Goal: Task Accomplishment & Management: Use online tool/utility

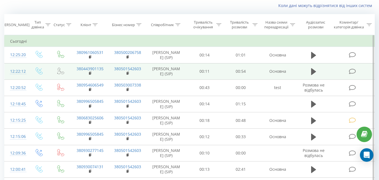
click at [351, 71] on icon at bounding box center [351, 71] width 7 height 6
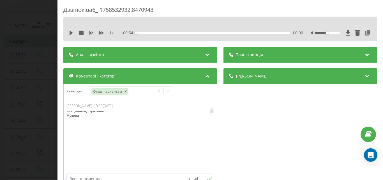
click at [14, 48] on div "Дзвінок : ua6_-1758532932.8470943 1 x - 00:54 00:00 00:00 Транскрипція Для AI-а…" at bounding box center [191, 90] width 383 height 180
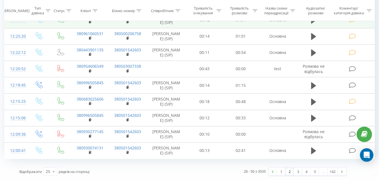
scroll to position [350, 0]
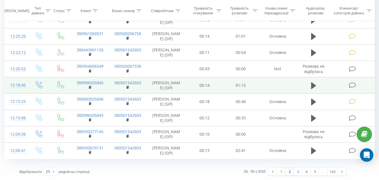
click at [351, 82] on icon at bounding box center [351, 85] width 7 height 6
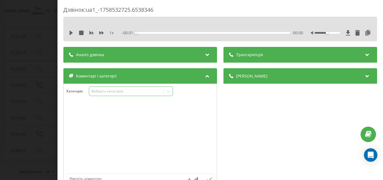
click at [136, 91] on div "Виберіть категорію" at bounding box center [126, 91] width 70 height 4
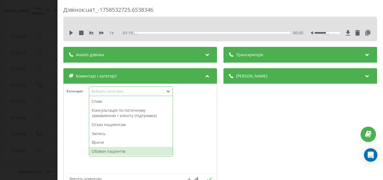
click at [106, 149] on div "Обзвон пацієнтів" at bounding box center [131, 151] width 84 height 9
click at [41, 85] on div "Дзвінок : ua1_-1758532725.6538346 1 x - 01:15 00:00 00:00 Транскрипція Для AI-а…" at bounding box center [191, 90] width 383 height 180
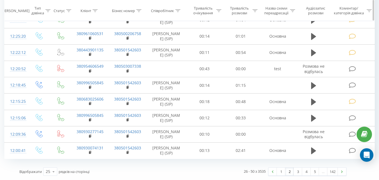
click at [178, 11] on icon at bounding box center [177, 10] width 5 height 3
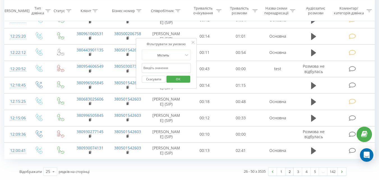
click at [163, 63] on input "text" at bounding box center [166, 68] width 49 height 10
type input "Музика"
click at [180, 74] on span "OK" at bounding box center [178, 78] width 16 height 9
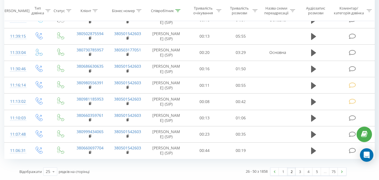
scroll to position [333, 0]
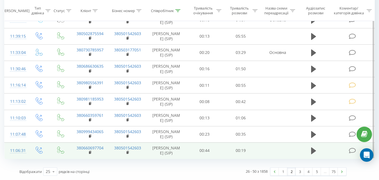
click at [350, 149] on icon at bounding box center [351, 150] width 7 height 6
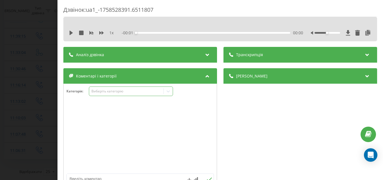
click at [149, 93] on div "Виберіть категорію" at bounding box center [126, 91] width 70 height 4
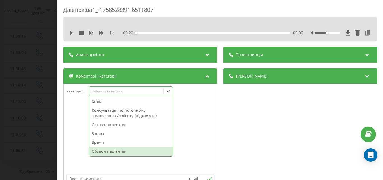
click at [117, 151] on div "Обзвон пацієнтів" at bounding box center [131, 151] width 84 height 9
click at [44, 80] on div "Дзвінок : ua1_-1758528391.6511807 1 x - 00:20 00:00 00:00 Транскрипція Для AI-а…" at bounding box center [191, 90] width 383 height 180
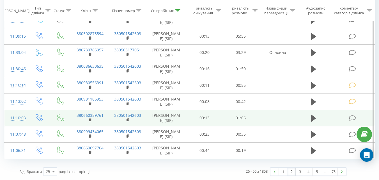
click at [353, 119] on icon at bounding box center [351, 118] width 7 height 6
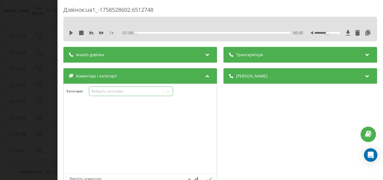
click at [115, 91] on div "Виберіть категорію" at bounding box center [126, 91] width 70 height 4
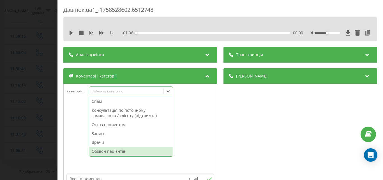
click at [106, 153] on div "Обзвон пацієнтів" at bounding box center [131, 151] width 84 height 9
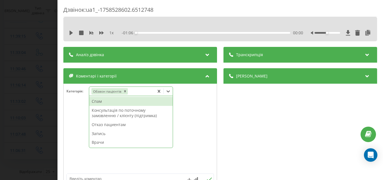
click at [38, 67] on div "Дзвінок : ua1_-1758528602.6512748 1 x - 01:06 00:00 00:00 Транскрипція Для AI-а…" at bounding box center [191, 90] width 383 height 180
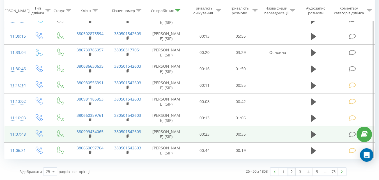
click at [352, 135] on icon at bounding box center [351, 134] width 7 height 6
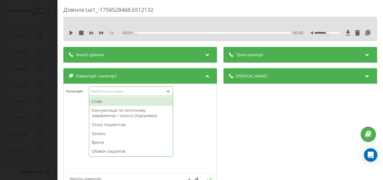
click at [148, 89] on div "Виберіть категорію" at bounding box center [126, 91] width 70 height 4
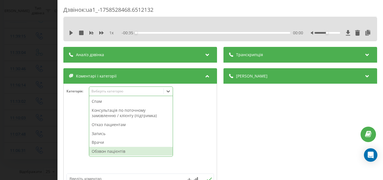
click at [114, 150] on div "Обзвон пацієнтів" at bounding box center [131, 151] width 84 height 9
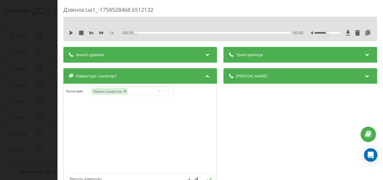
click at [38, 80] on div "Дзвінок : ua1_-1758528468.6512132 1 x - 00:35 00:00 00:00 Транскрипція Для AI-а…" at bounding box center [191, 90] width 383 height 180
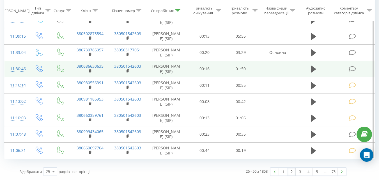
click at [350, 67] on icon at bounding box center [351, 69] width 7 height 6
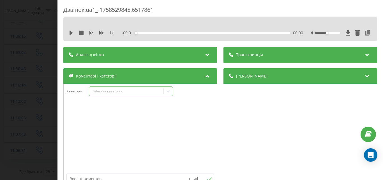
click at [160, 89] on div "Виберіть категорію" at bounding box center [126, 91] width 70 height 4
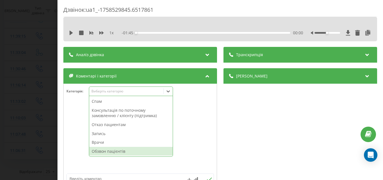
click at [120, 151] on div "Обзвон пацієнтів" at bounding box center [131, 151] width 84 height 9
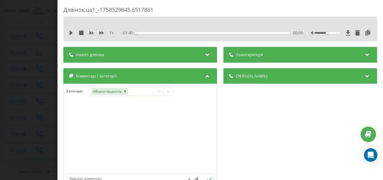
click at [48, 81] on div "Дзвінок : ua1_-1758529845.6517861 1 x - 01:45 00:00 00:00 Транскрипція Для AI-а…" at bounding box center [191, 90] width 383 height 180
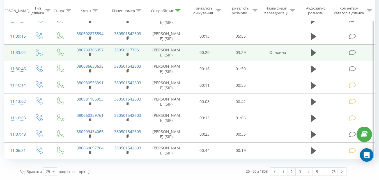
click at [351, 51] on icon at bounding box center [351, 53] width 7 height 6
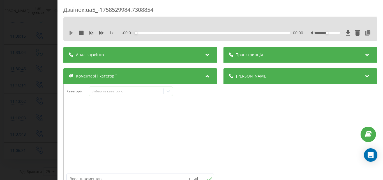
click at [71, 32] on icon at bounding box center [71, 33] width 3 height 4
click at [271, 32] on div "00:39" at bounding box center [213, 33] width 154 height 2
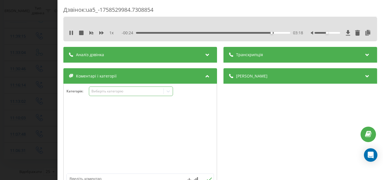
click at [112, 93] on div "Виберіть категорію" at bounding box center [131, 91] width 84 height 10
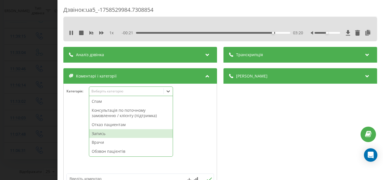
click at [101, 133] on div "Запись" at bounding box center [131, 133] width 84 height 9
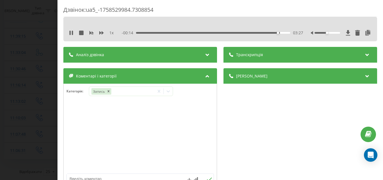
click at [43, 63] on div "Дзвінок : ua5_-1758529984.7308854 1 x - 00:14 03:27 03:27 Транскрипція Для AI-а…" at bounding box center [191, 90] width 383 height 180
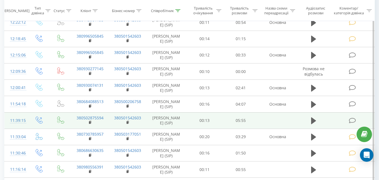
click at [351, 119] on icon at bounding box center [351, 120] width 7 height 6
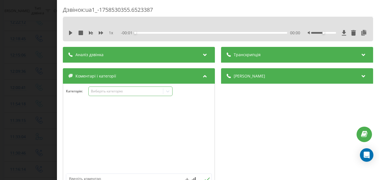
click at [134, 91] on div "Виберіть категорію" at bounding box center [126, 91] width 70 height 4
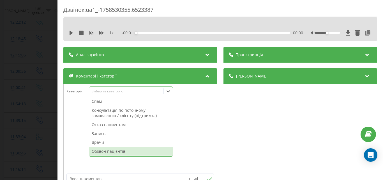
click at [107, 151] on div "Обзвон пацієнтів" at bounding box center [131, 151] width 84 height 9
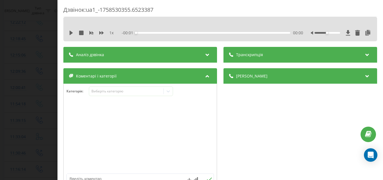
click at [34, 94] on div "Дзвінок : ua1_-1758530355.6523387 1 x - 00:01 00:00 00:00 Транскрипція Для AI-а…" at bounding box center [191, 90] width 383 height 180
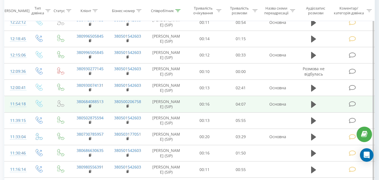
click at [351, 102] on icon at bounding box center [351, 104] width 7 height 6
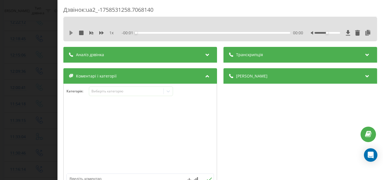
click at [70, 33] on icon at bounding box center [71, 33] width 3 height 4
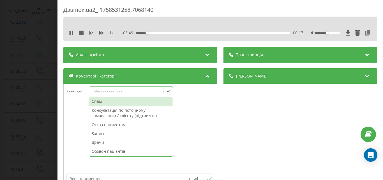
click at [106, 93] on div "Виберіть категорію" at bounding box center [126, 91] width 70 height 4
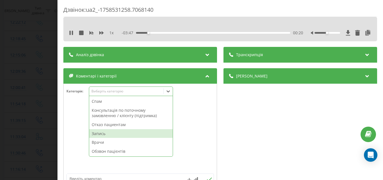
click at [102, 132] on div "Запись" at bounding box center [131, 133] width 84 height 9
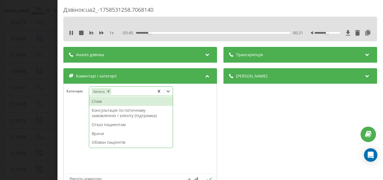
click at [36, 95] on div "Дзвінок : ua2_-1758531258.7068140 1 x - 03:45 00:21 00:21 Транскрипція Для AI-а…" at bounding box center [191, 90] width 383 height 180
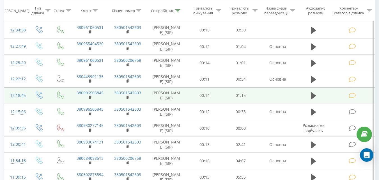
scroll to position [224, 0]
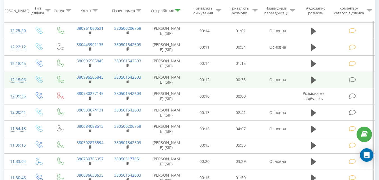
click at [352, 79] on icon at bounding box center [351, 80] width 7 height 6
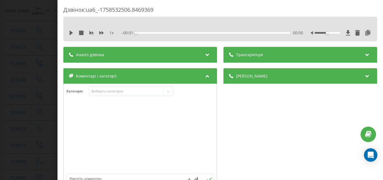
drag, startPoint x: 70, startPoint y: 32, endPoint x: 92, endPoint y: 51, distance: 29.2
click at [70, 32] on icon at bounding box center [71, 33] width 4 height 4
click at [109, 91] on div "Виберіть категорію" at bounding box center [126, 91] width 70 height 4
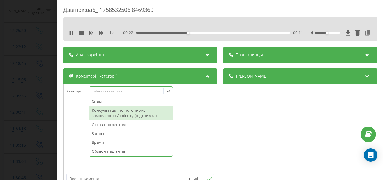
click at [108, 111] on div "Консультація по поточному замовленню / клієнту (підтримка)" at bounding box center [131, 113] width 84 height 14
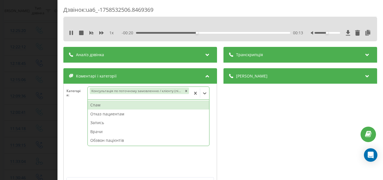
click at [41, 62] on div "Дзвінок : ua6_-1758532506.8469369 1 x - 00:20 00:13 00:13 Транскрипція Для AI-а…" at bounding box center [191, 90] width 383 height 180
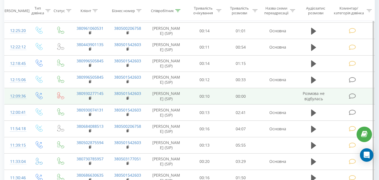
click at [351, 94] on icon at bounding box center [351, 96] width 7 height 6
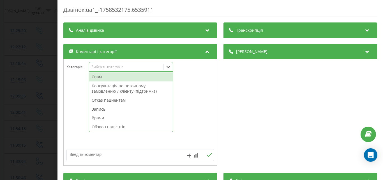
click at [129, 66] on div "Виберіть категорію" at bounding box center [126, 66] width 70 height 4
drag, startPoint x: 102, startPoint y: 79, endPoint x: 66, endPoint y: 69, distance: 36.7
click at [101, 78] on div "Спам" at bounding box center [131, 76] width 84 height 9
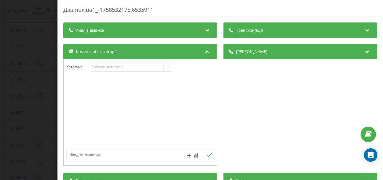
click at [45, 57] on div "Дзвінок : ua1_-1758532175.6535911 Транскрипція Для AI-аналізу майбутніх дзвінкі…" at bounding box center [191, 90] width 383 height 180
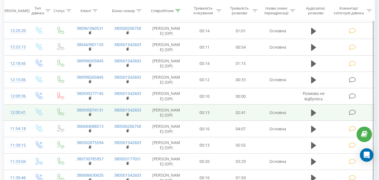
click at [352, 111] on icon at bounding box center [351, 112] width 7 height 6
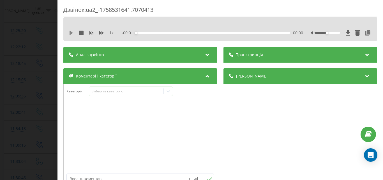
click at [71, 33] on icon at bounding box center [71, 33] width 3 height 4
click at [148, 93] on div "Виберіть категорію" at bounding box center [126, 91] width 70 height 4
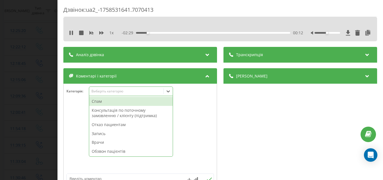
click at [105, 132] on div "Запись" at bounding box center [131, 133] width 84 height 9
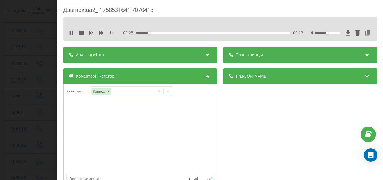
click at [37, 98] on div "Дзвінок : ua2_-1758531641.7070413 1 x - 02:28 00:13 00:13 Транскрипція Для AI-а…" at bounding box center [191, 90] width 383 height 180
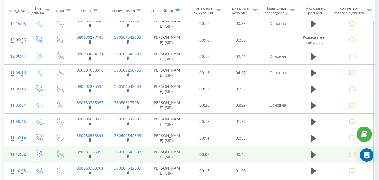
scroll to position [333, 0]
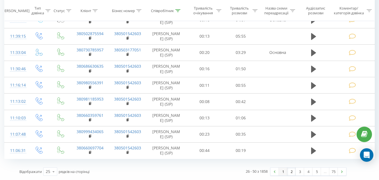
click at [282, 172] on link "1" at bounding box center [283, 171] width 8 height 8
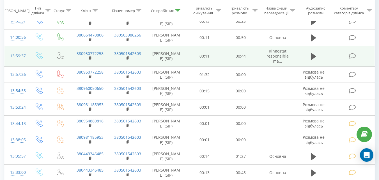
scroll to position [233, 0]
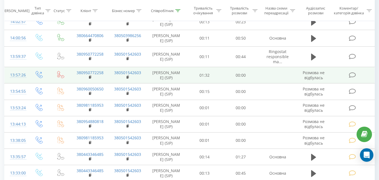
click at [352, 74] on icon at bounding box center [351, 75] width 7 height 6
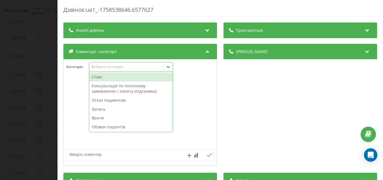
click at [126, 70] on div "Виберіть категорію" at bounding box center [131, 67] width 84 height 10
drag, startPoint x: 117, startPoint y: 76, endPoint x: 93, endPoint y: 77, distance: 24.4
click at [114, 77] on div "Спам" at bounding box center [131, 76] width 84 height 9
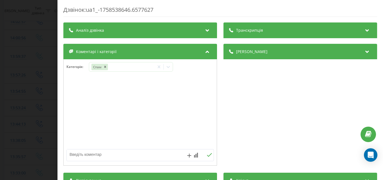
click at [31, 57] on div "Дзвінок : ua1_-1758538646.6577627 Транскрипція Для AI-аналізу майбутніх дзвінкі…" at bounding box center [191, 90] width 383 height 180
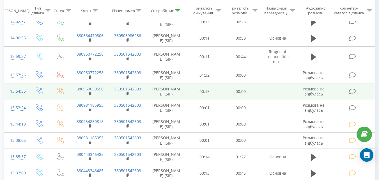
click at [352, 90] on icon at bounding box center [351, 91] width 7 height 6
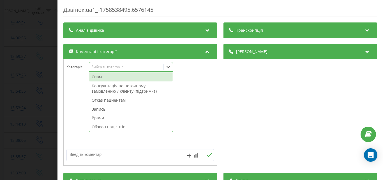
click at [147, 67] on div "Виберіть категорію" at bounding box center [126, 66] width 70 height 4
drag, startPoint x: 98, startPoint y: 77, endPoint x: 87, endPoint y: 77, distance: 10.9
click at [98, 77] on div "Спам" at bounding box center [131, 76] width 84 height 9
click at [47, 63] on div "Дзвінок : ua1_-1758538495.6576145 Транскрипція Для AI-аналізу майбутніх дзвінкі…" at bounding box center [191, 90] width 383 height 180
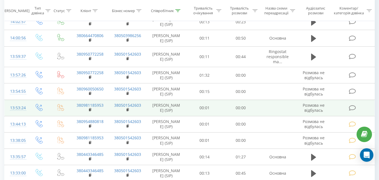
click at [352, 107] on icon at bounding box center [351, 108] width 7 height 6
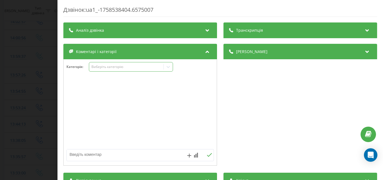
click at [130, 68] on div "Виберіть категорію" at bounding box center [126, 66] width 70 height 4
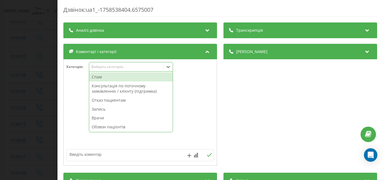
drag, startPoint x: 103, startPoint y: 78, endPoint x: 84, endPoint y: 75, distance: 19.6
click at [103, 78] on div "Спам" at bounding box center [131, 76] width 84 height 9
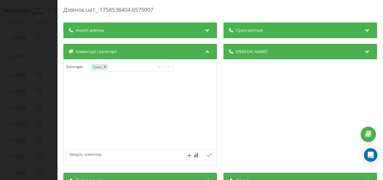
click at [40, 65] on div "Дзвінок : ua1_-1758538404.6575007 Транскрипція Для AI-аналізу майбутніх дзвінкі…" at bounding box center [191, 90] width 383 height 180
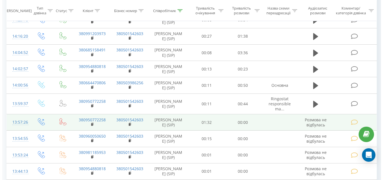
scroll to position [177, 0]
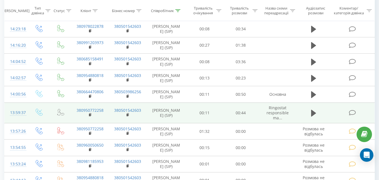
click at [351, 112] on icon at bounding box center [351, 113] width 7 height 6
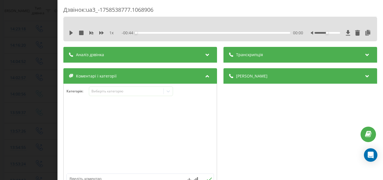
drag, startPoint x: 70, startPoint y: 33, endPoint x: 133, endPoint y: 76, distance: 76.2
click at [70, 33] on icon at bounding box center [71, 33] width 3 height 4
click at [131, 89] on div "Виберіть категорію" at bounding box center [126, 91] width 70 height 4
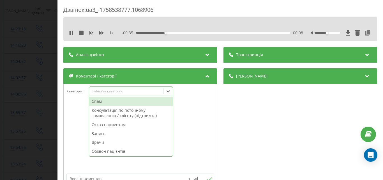
click at [110, 114] on div "Консультація по поточному замовленню / клієнту (підтримка)" at bounding box center [131, 113] width 84 height 14
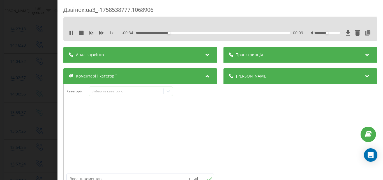
click at [41, 76] on div "Дзвінок : ua3_-1758538777.1068906 1 x - 00:34 00:09 00:09 Транскрипція Для AI-а…" at bounding box center [191, 90] width 383 height 180
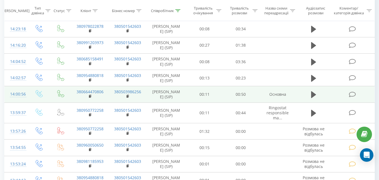
click at [350, 93] on icon at bounding box center [351, 94] width 7 height 6
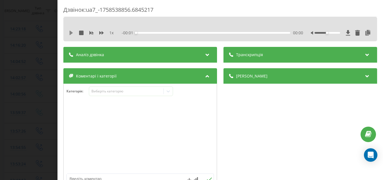
click at [71, 33] on icon at bounding box center [71, 33] width 3 height 4
click at [117, 92] on div "Виберіть категорію" at bounding box center [126, 91] width 70 height 4
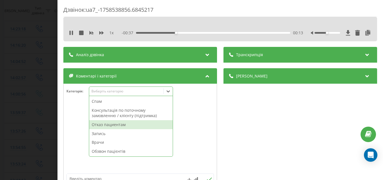
click at [121, 124] on div "Отказ пациентам" at bounding box center [131, 124] width 84 height 9
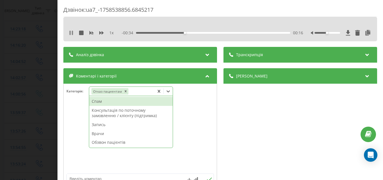
click at [71, 34] on icon at bounding box center [71, 33] width 4 height 4
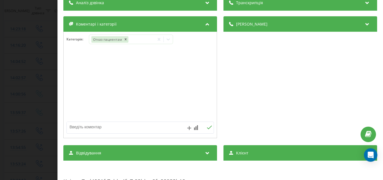
scroll to position [84, 0]
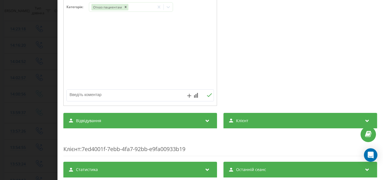
click at [87, 96] on textarea at bounding box center [125, 94] width 117 height 10
click at [114, 93] on textarea "ендокринолог," at bounding box center [125, 94] width 117 height 10
type textarea "ендокринолог, дитина 4 роки-Музика"
click at [33, 26] on div "Дзвінок : ua7_-1758538856.6845217 1 x - 00:34 00:16 00:16 Транскрипція Для AI-а…" at bounding box center [191, 90] width 383 height 180
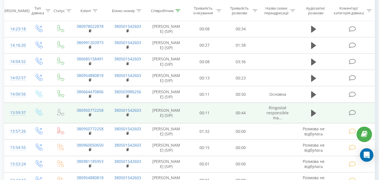
click at [349, 112] on icon at bounding box center [351, 113] width 7 height 6
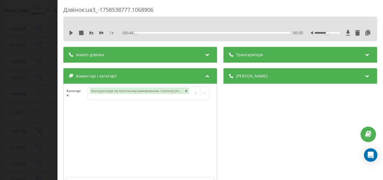
click at [1, 31] on div "Дзвінок : ua3_-1758538777.1068906 1 x - 00:44 00:00 00:00 Транскрипція Для AI-а…" at bounding box center [191, 90] width 383 height 180
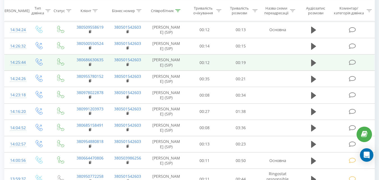
scroll to position [308, 0]
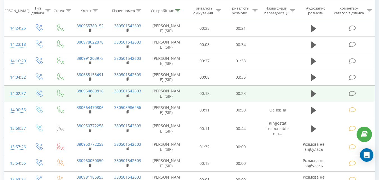
click at [350, 92] on icon at bounding box center [351, 94] width 7 height 6
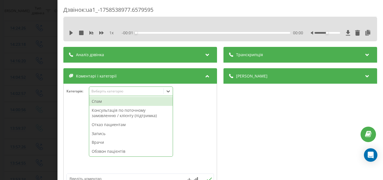
click at [152, 93] on div "Виберіть категорію" at bounding box center [126, 91] width 70 height 4
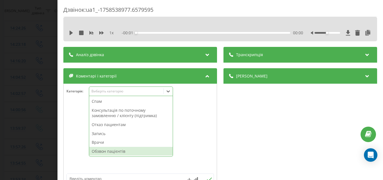
drag, startPoint x: 115, startPoint y: 151, endPoint x: 72, endPoint y: 132, distance: 47.1
click at [113, 151] on div "Обзвон пацієнтів" at bounding box center [131, 151] width 84 height 9
click at [32, 98] on div "Дзвінок : ua1_-1758538977.6579595 1 x - 00:01 00:00 00:00 Транскрипція Для AI-а…" at bounding box center [191, 90] width 383 height 180
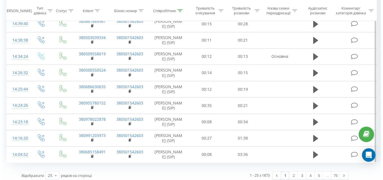
scroll to position [333, 0]
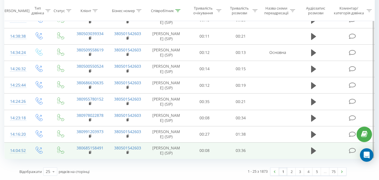
click at [350, 149] on icon at bounding box center [351, 150] width 7 height 6
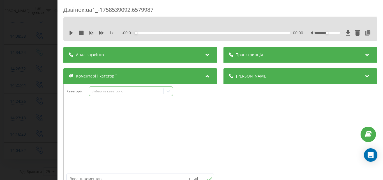
click at [140, 93] on div "Виберіть категорію" at bounding box center [126, 91] width 70 height 4
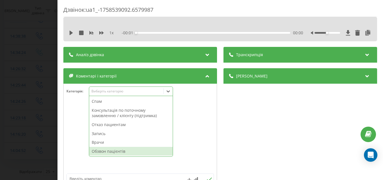
drag, startPoint x: 115, startPoint y: 151, endPoint x: 104, endPoint y: 149, distance: 11.1
click at [114, 151] on div "Обзвон пацієнтів" at bounding box center [131, 151] width 84 height 9
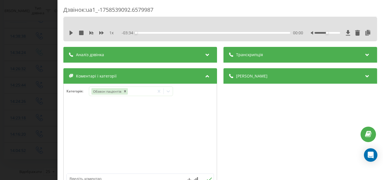
click at [39, 98] on div "Дзвінок : ua1_-1758539092.6579987 1 x - 03:34 00:00 00:00 Транскрипція Для AI-а…" at bounding box center [191, 90] width 383 height 180
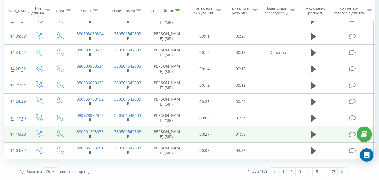
click at [352, 135] on icon at bounding box center [351, 134] width 7 height 6
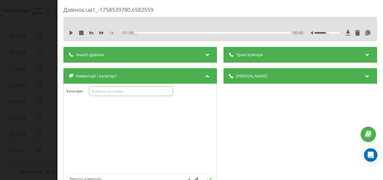
click at [117, 94] on div "Виберіть категорію" at bounding box center [131, 91] width 84 height 10
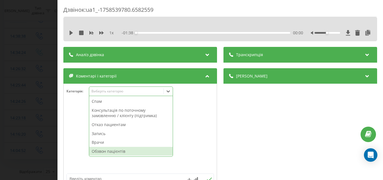
drag, startPoint x: 112, startPoint y: 149, endPoint x: 86, endPoint y: 138, distance: 27.8
click at [112, 149] on div "Обзвон пацієнтів" at bounding box center [131, 151] width 84 height 9
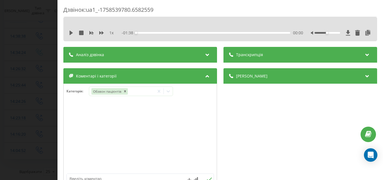
click at [41, 95] on div "Дзвінок : ua1_-1758539780.6582559 1 x - 01:38 00:00 00:00 Транскрипція Для AI-а…" at bounding box center [191, 90] width 383 height 180
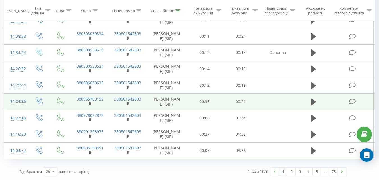
click at [350, 101] on icon at bounding box center [351, 101] width 7 height 6
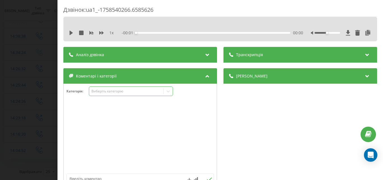
click at [140, 91] on div "Виберіть категорію" at bounding box center [126, 91] width 70 height 4
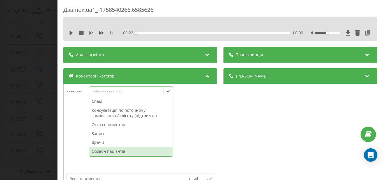
drag, startPoint x: 126, startPoint y: 153, endPoint x: 105, endPoint y: 148, distance: 20.7
click at [125, 153] on div "Обзвон пацієнтів" at bounding box center [131, 151] width 84 height 9
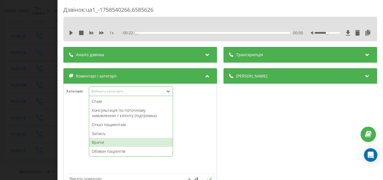
click at [39, 87] on div "Дзвінок : ua1_-1758540266.6585626 1 x - 00:22 00:00 00:00 Транскрипція Для AI-а…" at bounding box center [191, 90] width 383 height 180
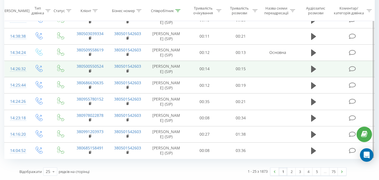
click at [350, 70] on icon at bounding box center [351, 69] width 7 height 6
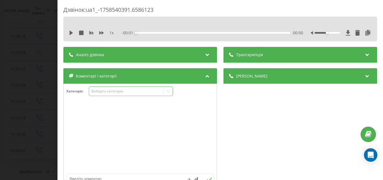
click at [144, 90] on div "Виберіть категорію" at bounding box center [126, 91] width 70 height 4
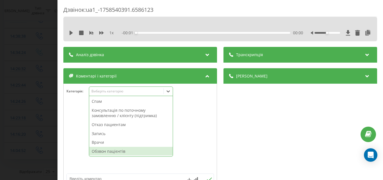
drag, startPoint x: 107, startPoint y: 149, endPoint x: 84, endPoint y: 137, distance: 25.8
click at [105, 149] on div "Обзвон пацієнтів" at bounding box center [131, 151] width 84 height 9
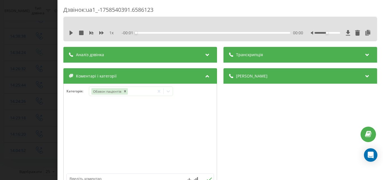
click at [47, 85] on div "Дзвінок : ua1_-1758540391.6586123 1 x - 00:01 00:00 00:00 Транскрипція Для AI-а…" at bounding box center [191, 90] width 383 height 180
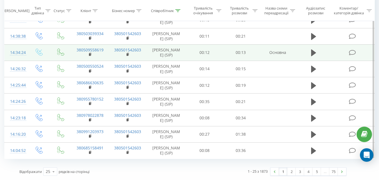
click at [351, 52] on icon at bounding box center [351, 53] width 7 height 6
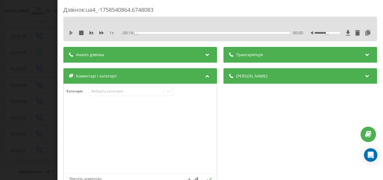
click at [72, 32] on icon at bounding box center [71, 33] width 3 height 4
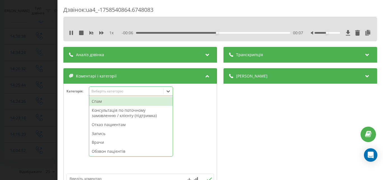
click at [102, 92] on div "Виберіть категорію" at bounding box center [126, 91] width 70 height 4
click at [105, 125] on div "Отказ пациентам" at bounding box center [131, 124] width 84 height 9
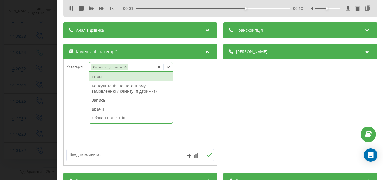
scroll to position [56, 0]
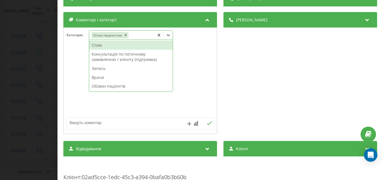
click at [84, 123] on textarea at bounding box center [125, 122] width 117 height 10
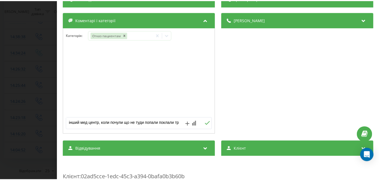
scroll to position [2, 0]
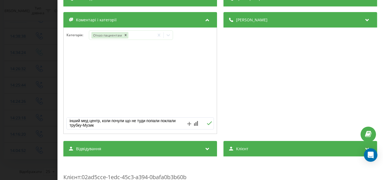
type textarea "інший мед центр, коли почули що не туди попали поклали трубку-Музика"
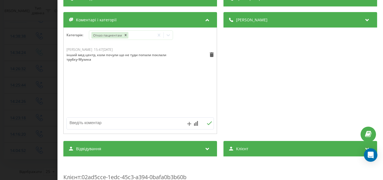
click at [41, 77] on div "Дзвінок : ua4_-1758540864.6748083 1 x 00:00 00:14 00:14 Транскрипція Для AI-ана…" at bounding box center [191, 90] width 383 height 180
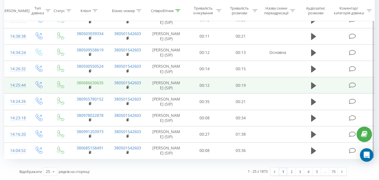
scroll to position [277, 0]
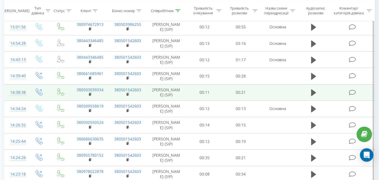
click at [350, 93] on icon at bounding box center [351, 92] width 7 height 6
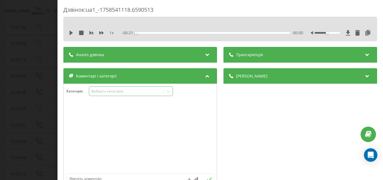
click at [142, 91] on div "Виберіть категорію" at bounding box center [126, 91] width 70 height 4
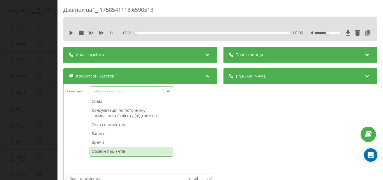
click at [107, 151] on div "Обзвон пацієнтів" at bounding box center [131, 151] width 84 height 9
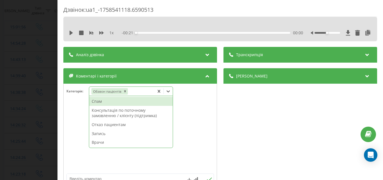
click at [45, 85] on div "Дзвінок : ua1_-1758541118.6590513 1 x - 00:21 00:00 00:00 Транскрипція Для AI-а…" at bounding box center [191, 90] width 383 height 180
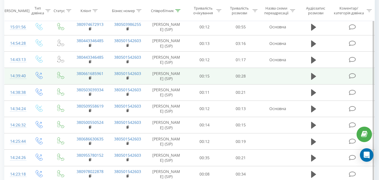
click at [351, 75] on icon at bounding box center [351, 76] width 7 height 6
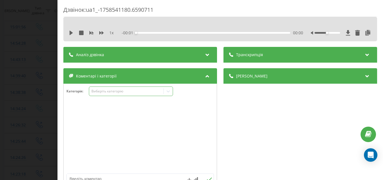
drag, startPoint x: 135, startPoint y: 90, endPoint x: 132, endPoint y: 92, distance: 3.8
click at [135, 91] on div "Виберіть категорію" at bounding box center [126, 91] width 70 height 4
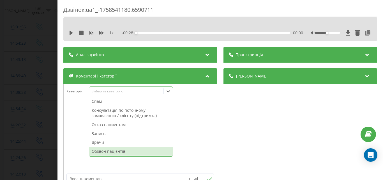
drag, startPoint x: 100, startPoint y: 152, endPoint x: 50, endPoint y: 83, distance: 85.3
click at [100, 152] on div "Обзвон пацієнтів" at bounding box center [131, 151] width 84 height 9
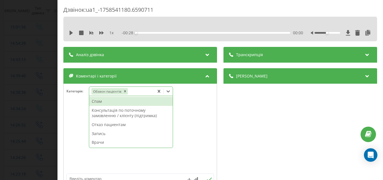
click at [50, 83] on div "Дзвінок : ua1_-1758541180.6590711 1 x - 00:28 00:00 00:00 Транскрипція Для AI-а…" at bounding box center [191, 90] width 383 height 180
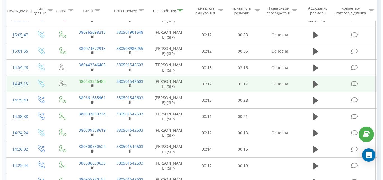
scroll to position [249, 0]
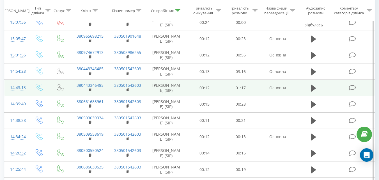
click at [350, 88] on icon at bounding box center [351, 88] width 7 height 6
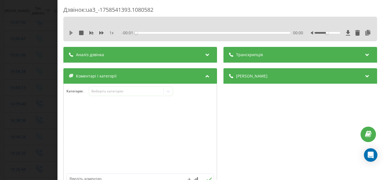
click at [71, 33] on icon at bounding box center [71, 33] width 3 height 4
click at [115, 92] on div "Виберіть категорію" at bounding box center [126, 91] width 70 height 4
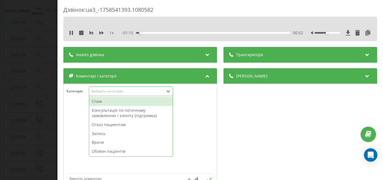
click at [107, 124] on div "Отказ пациентам" at bounding box center [131, 124] width 84 height 9
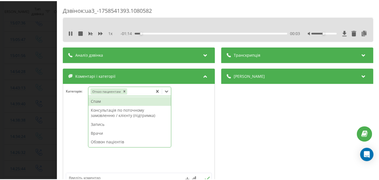
scroll to position [56, 0]
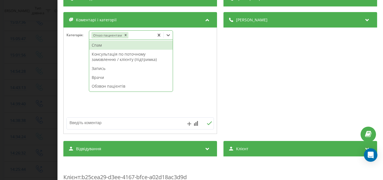
click at [83, 123] on textarea at bounding box center [125, 122] width 117 height 10
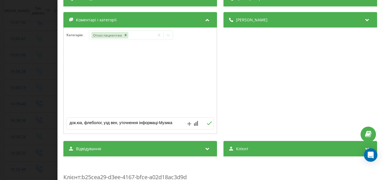
type textarea "док.юа, флеболог, узд вен, уточнення інформації-Музика"
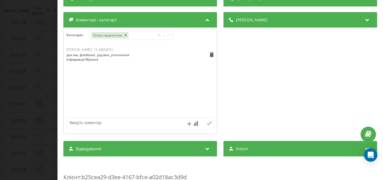
click at [27, 52] on div "Дзвінок : ua3_-1758541393.1080582 1 x - 00:39 00:38 00:38 Транскрипція Для AI-а…" at bounding box center [191, 90] width 383 height 180
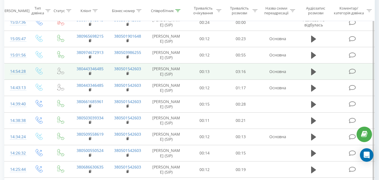
click at [351, 70] on icon at bounding box center [351, 71] width 7 height 6
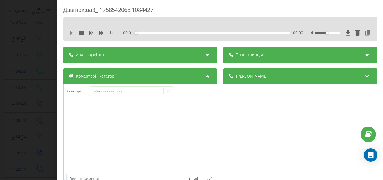
click at [69, 33] on icon at bounding box center [71, 33] width 4 height 4
click at [122, 89] on div "Виберіть категорію" at bounding box center [126, 91] width 70 height 4
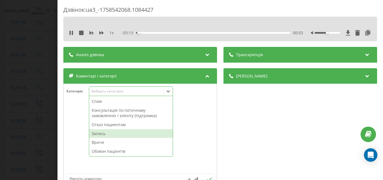
click at [105, 133] on div "Запись" at bounding box center [131, 133] width 84 height 9
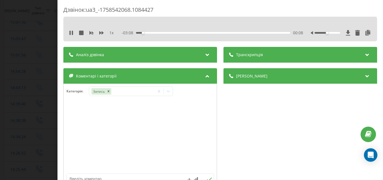
click at [36, 58] on div "Дзвінок : ua3_-1758542068.1084427 1 x - 03:08 00:08 00:08 Транскрипція Для AI-а…" at bounding box center [191, 90] width 383 height 180
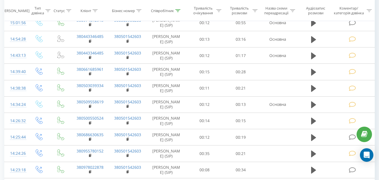
scroll to position [305, 0]
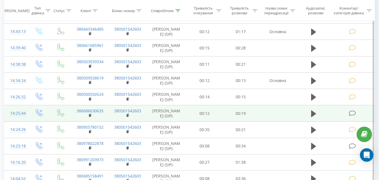
click at [351, 111] on icon at bounding box center [351, 113] width 7 height 6
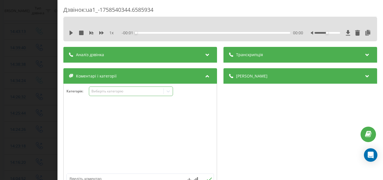
click at [131, 91] on div "Виберіть категорію" at bounding box center [126, 91] width 70 height 4
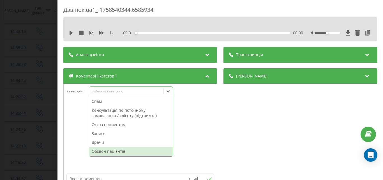
drag, startPoint x: 104, startPoint y: 150, endPoint x: 31, endPoint y: 98, distance: 89.8
click at [103, 150] on div "Обзвон пацієнтів" at bounding box center [131, 151] width 84 height 9
click at [29, 96] on div "Дзвінок : ua1_-1758540344.6585934 1 x - 00:01 00:00 00:00 Транскрипція Для AI-а…" at bounding box center [191, 90] width 383 height 180
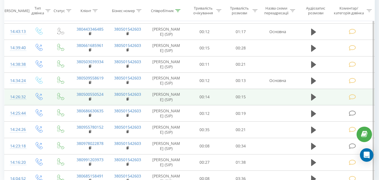
click at [353, 143] on icon at bounding box center [351, 146] width 7 height 6
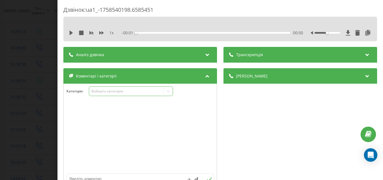
click at [140, 91] on div "Виберіть категорію" at bounding box center [126, 91] width 70 height 4
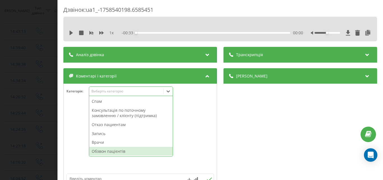
click at [108, 149] on div "Обзвон пацієнтів" at bounding box center [131, 151] width 84 height 9
click at [38, 101] on div "Дзвінок : ua1_-1758540198.6585451 1 x - 00:33 00:00 00:00 Транскрипція Для AI-а…" at bounding box center [191, 90] width 383 height 180
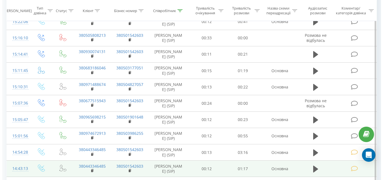
scroll to position [165, 0]
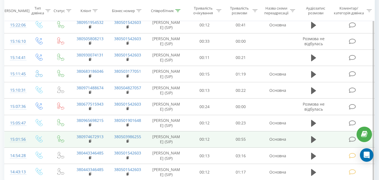
click at [352, 138] on icon at bounding box center [351, 139] width 7 height 6
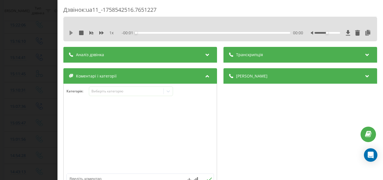
click at [71, 32] on icon at bounding box center [71, 33] width 3 height 4
click at [70, 33] on icon at bounding box center [70, 33] width 1 height 4
click at [31, 80] on div "Дзвінок : ua11_-1758542516.7651227 1 x - 00:35 00:20 00:20 Транскрипція Для AI-…" at bounding box center [191, 90] width 383 height 180
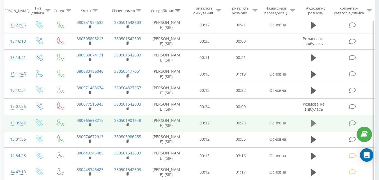
click at [312, 121] on icon at bounding box center [313, 123] width 5 height 7
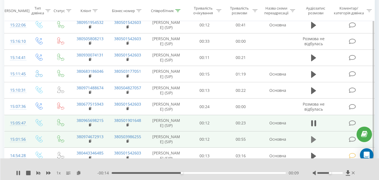
click at [313, 138] on icon at bounding box center [313, 139] width 5 height 7
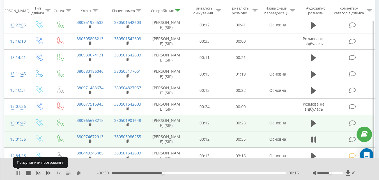
click at [19, 174] on icon at bounding box center [18, 172] width 4 height 4
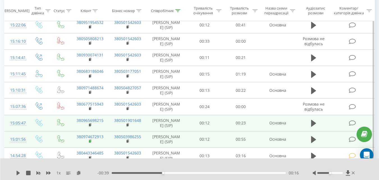
click at [90, 141] on rect at bounding box center [90, 141] width 2 height 3
click at [352, 137] on icon at bounding box center [351, 139] width 7 height 6
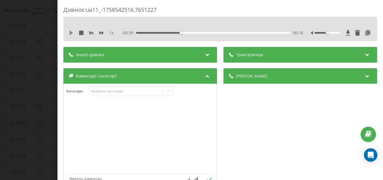
click at [70, 31] on icon at bounding box center [71, 33] width 3 height 4
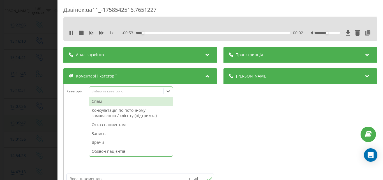
click at [112, 90] on div "Виберіть категорію" at bounding box center [126, 91] width 70 height 4
click at [109, 124] on div "Отказ пациентам" at bounding box center [131, 124] width 84 height 9
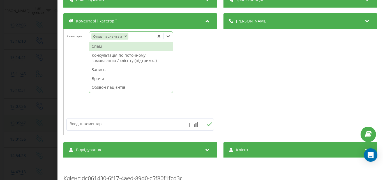
scroll to position [56, 0]
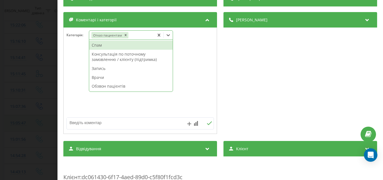
click at [86, 119] on textarea at bounding box center [125, 122] width 117 height 10
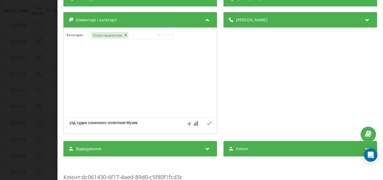
type textarea "узд судин сонячного сплетіння-Музика"
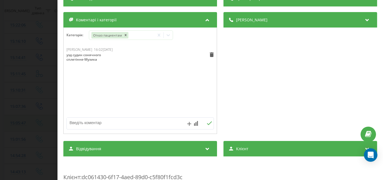
click at [28, 44] on div "Дзвінок : ua11_-1758542516.7651227 1 x - 00:26 00:29 00:29 Транскрипція Для AI-…" at bounding box center [191, 90] width 383 height 180
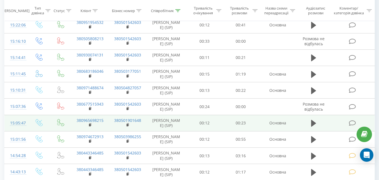
click at [351, 121] on icon at bounding box center [351, 123] width 7 height 6
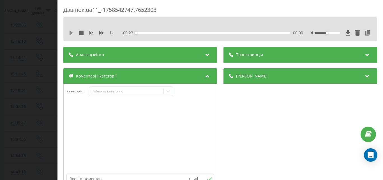
click at [70, 31] on icon at bounding box center [71, 33] width 3 height 4
click at [114, 94] on div "Виберіть категорію" at bounding box center [131, 91] width 84 height 10
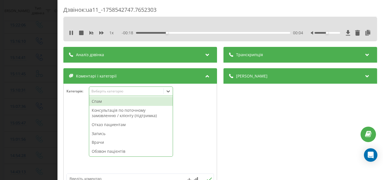
click at [113, 124] on div "Отказ пациентам" at bounding box center [131, 124] width 84 height 9
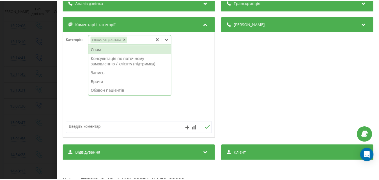
scroll to position [56, 0]
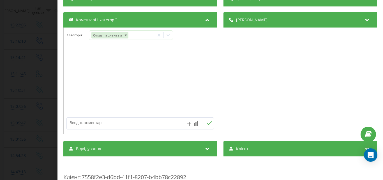
click at [86, 124] on textarea at bounding box center [125, 122] width 117 height 10
type textarea "лор-Музика"
click at [38, 68] on div "Дзвінок : ua11_-1758542747.7652303 1 x - 00:08 00:15 00:15 Транскрипція Для AI-…" at bounding box center [191, 90] width 383 height 180
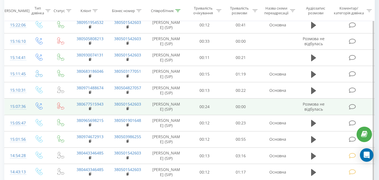
click at [352, 105] on icon at bounding box center [351, 107] width 7 height 6
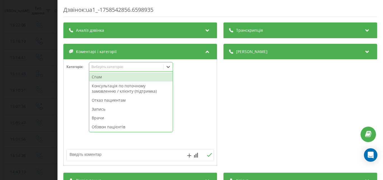
click at [115, 70] on div "Виберіть категорію" at bounding box center [131, 67] width 84 height 10
drag, startPoint x: 113, startPoint y: 78, endPoint x: 87, endPoint y: 74, distance: 26.0
click at [112, 78] on div "Спам" at bounding box center [131, 76] width 84 height 9
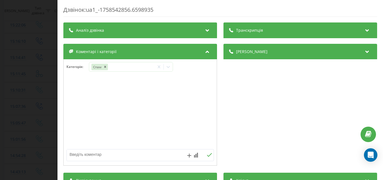
click at [33, 61] on div "Дзвінок : ua1_-1758542856.6598935 Транскрипція Для AI-аналізу майбутніх дзвінкі…" at bounding box center [191, 90] width 383 height 180
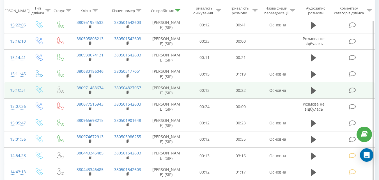
click at [352, 89] on icon at bounding box center [351, 90] width 7 height 6
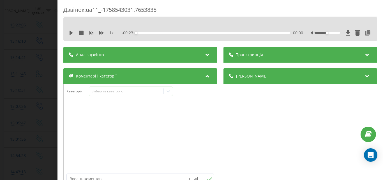
drag, startPoint x: 70, startPoint y: 33, endPoint x: 79, endPoint y: 43, distance: 13.5
click at [70, 33] on icon at bounding box center [71, 33] width 3 height 4
click at [105, 91] on div "Виберіть категорію" at bounding box center [126, 91] width 70 height 4
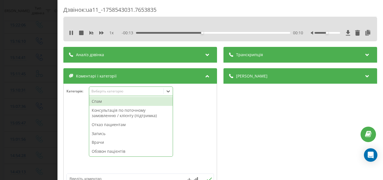
click at [107, 115] on div "Консультація по поточному замовленню / клієнту (підтримка)" at bounding box center [131, 113] width 84 height 14
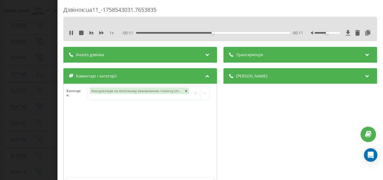
click at [43, 58] on div "Дзвінок : ua11_-1758543031.7653835 1 x - 00:11 00:11 00:11 Транскрипція Для AI-…" at bounding box center [191, 90] width 383 height 180
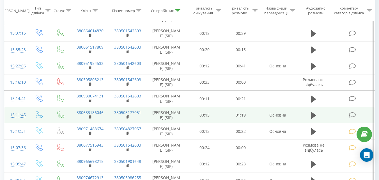
click at [352, 114] on icon at bounding box center [351, 115] width 7 height 6
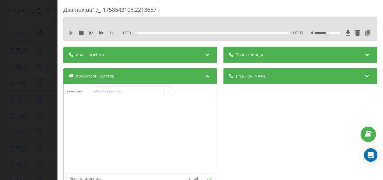
click at [70, 34] on icon at bounding box center [71, 33] width 3 height 4
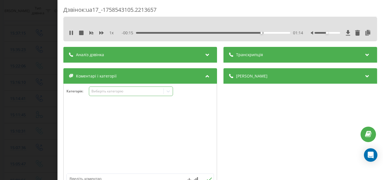
click at [148, 94] on div "Виберіть категорію" at bounding box center [126, 91] width 74 height 5
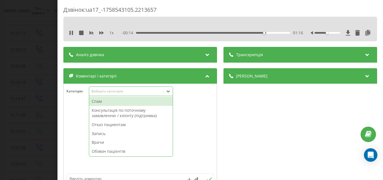
click at [126, 124] on div "Отказ пациентам" at bounding box center [131, 124] width 84 height 9
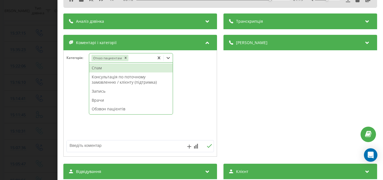
scroll to position [56, 0]
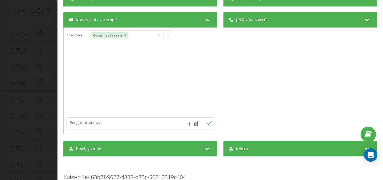
click at [94, 123] on textarea at bounding box center [125, 122] width 117 height 10
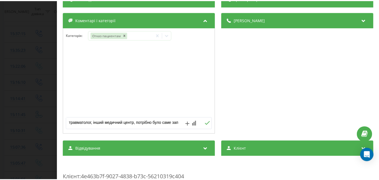
scroll to position [2, 0]
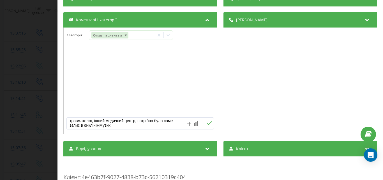
type textarea "травматолог, інший медичний центр, потрібно було саме запис в онклінік-Музика"
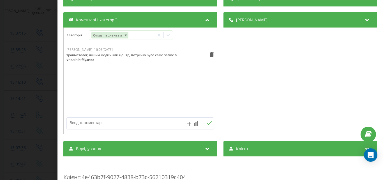
click at [36, 56] on div "Дзвінок : ua17_-1758543105.2213657 1 x 00:00 01:30 01:30 Транскрипція Для AI-ан…" at bounding box center [191, 90] width 383 height 180
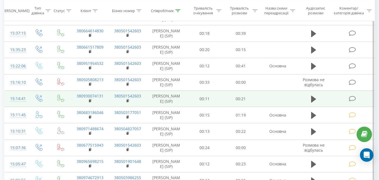
click at [352, 98] on icon at bounding box center [351, 99] width 7 height 6
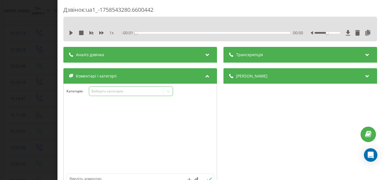
click at [129, 91] on div "Виберіть категорію" at bounding box center [126, 91] width 70 height 4
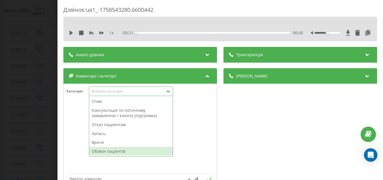
drag, startPoint x: 106, startPoint y: 151, endPoint x: 45, endPoint y: 77, distance: 96.1
click at [103, 149] on div "Обзвон пацієнтів" at bounding box center [131, 151] width 84 height 9
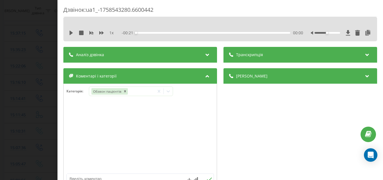
click at [45, 77] on div "Дзвінок : ua1_-1758543280.6600442 1 x - 00:21 00:00 00:00 Транскрипція Для AI-а…" at bounding box center [191, 90] width 383 height 180
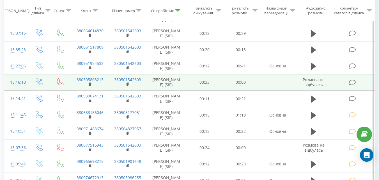
click at [352, 82] on icon at bounding box center [351, 82] width 7 height 6
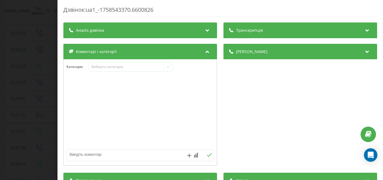
click at [46, 33] on div "Дзвінок : ua1_-1758543370.6600826 Транскрипція Для AI-аналізу майбутніх дзвінкі…" at bounding box center [191, 90] width 383 height 180
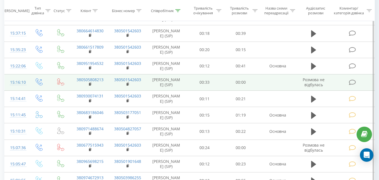
click at [353, 79] on td at bounding box center [352, 82] width 43 height 16
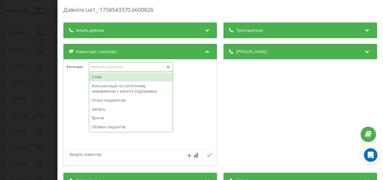
click at [123, 68] on div "Виберіть категорію" at bounding box center [126, 66] width 70 height 4
drag, startPoint x: 108, startPoint y: 79, endPoint x: 85, endPoint y: 76, distance: 23.2
click at [108, 79] on div "Спам" at bounding box center [131, 76] width 84 height 9
click at [32, 69] on div "Дзвінок : ua1_-1758543370.6600826 Транскрипція Для AI-аналізу майбутніх дзвінкі…" at bounding box center [191, 90] width 383 height 180
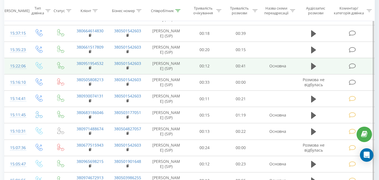
scroll to position [112, 0]
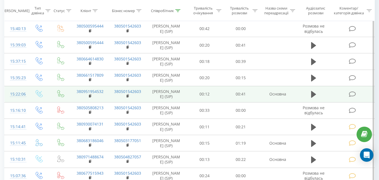
click at [352, 92] on icon at bounding box center [351, 94] width 7 height 6
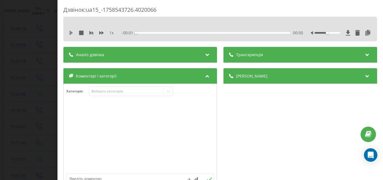
click at [72, 33] on icon at bounding box center [71, 33] width 3 height 4
click at [110, 90] on div "Виберіть категорію" at bounding box center [126, 91] width 70 height 4
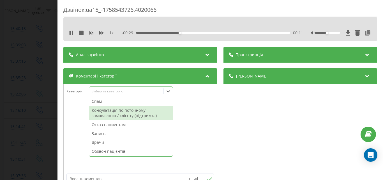
click at [113, 110] on div "Консультація по поточному замовленню / клієнту (підтримка)" at bounding box center [131, 113] width 84 height 14
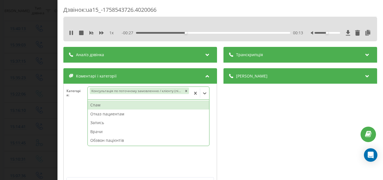
click at [48, 61] on div "Дзвінок : ua15_-1758543726.4020066 1 x - 00:27 00:13 00:13 Транскрипція Для AI-…" at bounding box center [191, 90] width 383 height 180
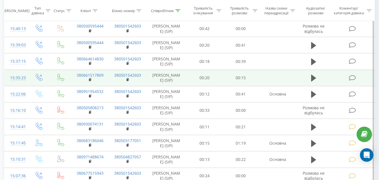
click at [352, 76] on icon at bounding box center [351, 78] width 7 height 6
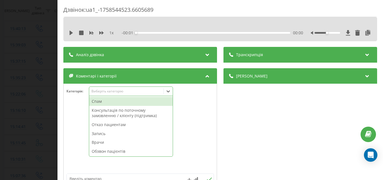
drag, startPoint x: 144, startPoint y: 91, endPoint x: 135, endPoint y: 102, distance: 13.7
click at [143, 93] on div "Виберіть категорію" at bounding box center [126, 91] width 70 height 4
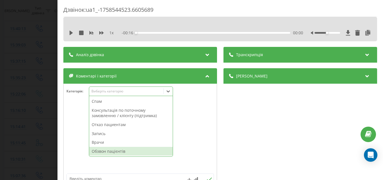
drag, startPoint x: 107, startPoint y: 151, endPoint x: 91, endPoint y: 143, distance: 17.9
click at [107, 151] on div "Обзвон пацієнтів" at bounding box center [131, 151] width 84 height 9
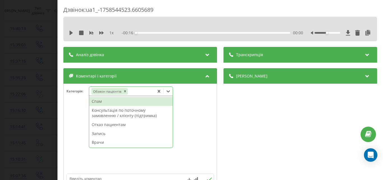
click at [43, 92] on div "Дзвінок : ua1_-1758544523.6605689 1 x - 00:16 00:00 00:00 Транскрипція Для AI-а…" at bounding box center [191, 90] width 383 height 180
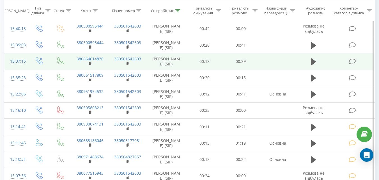
click at [351, 59] on icon at bounding box center [351, 61] width 7 height 6
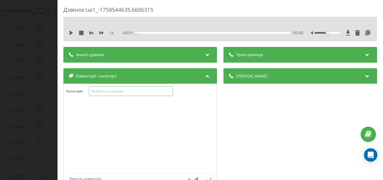
drag, startPoint x: 143, startPoint y: 87, endPoint x: 141, endPoint y: 91, distance: 3.5
click at [142, 89] on div "Виберіть категорію" at bounding box center [131, 91] width 84 height 10
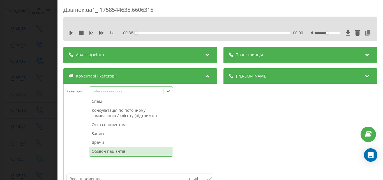
click at [108, 149] on div "Обзвон пацієнтів" at bounding box center [131, 151] width 84 height 9
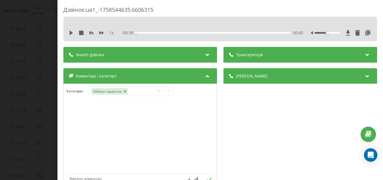
click at [41, 83] on div "Дзвінок : ua1_-1758544635.6606315 1 x - 00:38 00:00 00:00 Транскрипція Для AI-а…" at bounding box center [191, 90] width 383 height 180
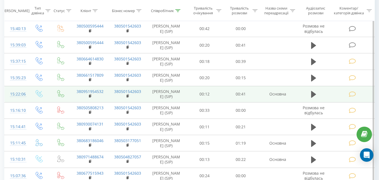
scroll to position [84, 0]
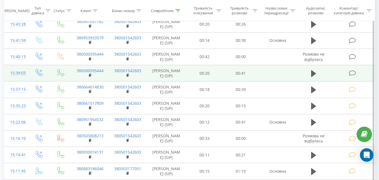
click at [351, 73] on icon at bounding box center [351, 73] width 7 height 6
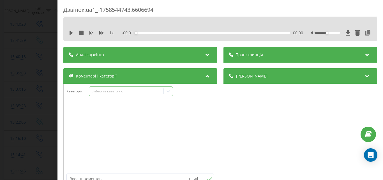
click at [136, 91] on div "Виберіть категорію" at bounding box center [126, 91] width 70 height 4
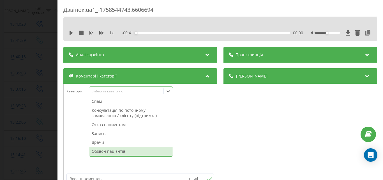
drag, startPoint x: 108, startPoint y: 151, endPoint x: 74, endPoint y: 126, distance: 42.8
click at [107, 150] on div "Обзвон пацієнтів" at bounding box center [131, 151] width 84 height 9
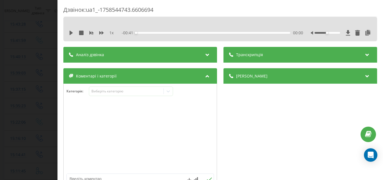
drag, startPoint x: 28, startPoint y: 72, endPoint x: 33, endPoint y: 71, distance: 5.7
click at [28, 71] on div "Дзвінок : ua1_-1758544743.6606694 1 x - 00:41 00:00 00:00 Транскрипція Для AI-а…" at bounding box center [191, 90] width 383 height 180
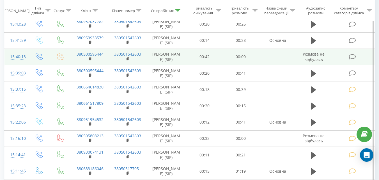
click at [351, 56] on icon at bounding box center [351, 57] width 7 height 6
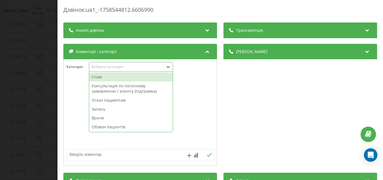
click at [123, 67] on div "Виберіть категорію" at bounding box center [126, 66] width 70 height 4
click at [108, 78] on div "Спам" at bounding box center [131, 76] width 84 height 9
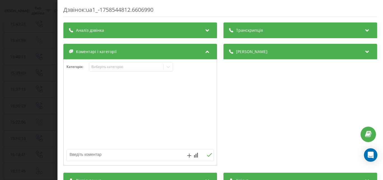
click at [38, 58] on div "Дзвінок : ua1_-1758544812.6606990 Транскрипція Для AI-аналізу майбутніх дзвінкі…" at bounding box center [191, 90] width 383 height 180
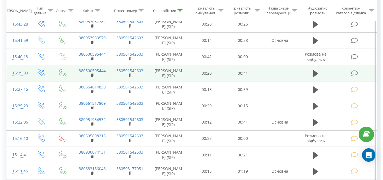
scroll to position [56, 0]
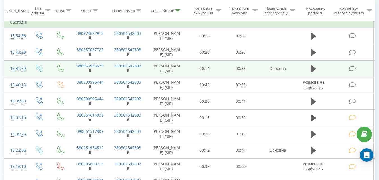
click at [351, 67] on icon at bounding box center [351, 69] width 7 height 6
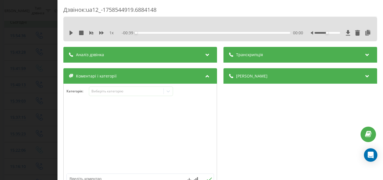
drag, startPoint x: 70, startPoint y: 33, endPoint x: 142, endPoint y: 75, distance: 83.7
click at [70, 33] on icon at bounding box center [71, 33] width 3 height 4
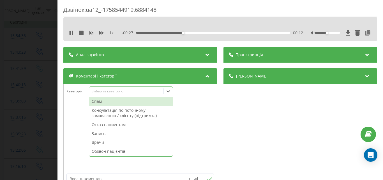
click at [130, 90] on div "Виберіть категорію" at bounding box center [126, 91] width 70 height 4
click at [112, 123] on div "Отказ пациентам" at bounding box center [131, 124] width 84 height 9
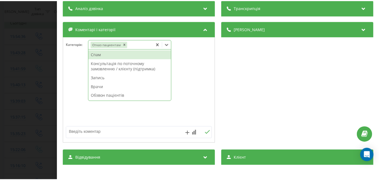
scroll to position [56, 0]
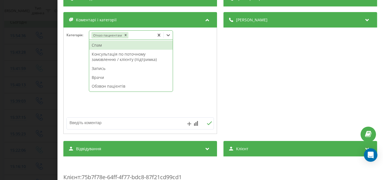
click at [83, 122] on textarea at bounding box center [125, 122] width 117 height 10
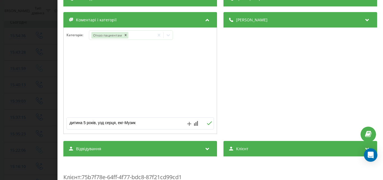
type textarea "дитина 5 років, узд серця, екг-Музика"
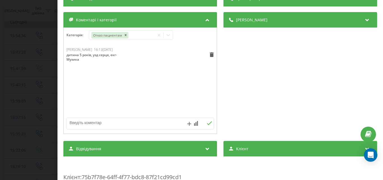
click at [41, 54] on div "Дзвінок : ua12_-1758544919.6884148 1 x - 00:00 00:38 00:38 Транскрипція Для AI-…" at bounding box center [191, 90] width 383 height 180
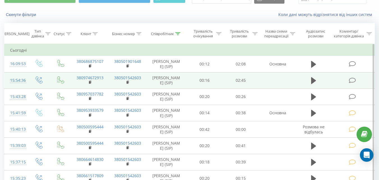
click at [352, 81] on icon at bounding box center [351, 80] width 7 height 6
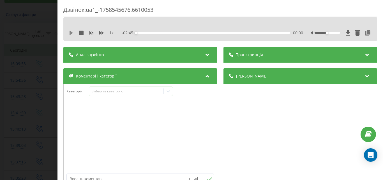
click at [70, 33] on icon at bounding box center [71, 33] width 3 height 4
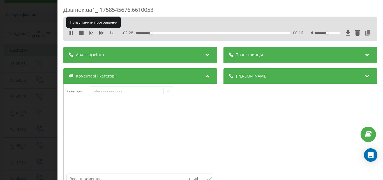
click at [70, 33] on icon at bounding box center [70, 33] width 1 height 4
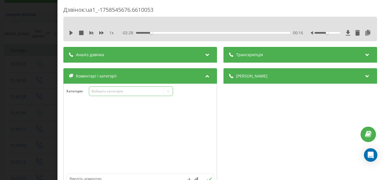
click at [110, 90] on div "Виберіть категорію" at bounding box center [126, 91] width 70 height 4
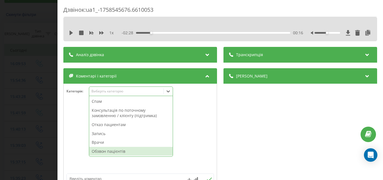
click at [119, 151] on div "Обзвон пацієнтів" at bounding box center [131, 151] width 84 height 9
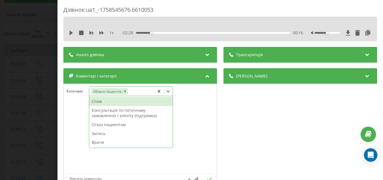
click at [41, 68] on div "Дзвінок : ua1_-1758545676.6610053 1 x - 02:28 00:16 00:16 Транскрипція Для AI-а…" at bounding box center [191, 90] width 383 height 180
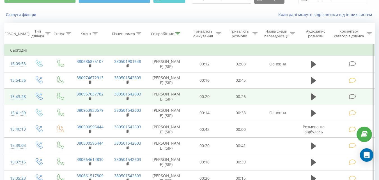
click at [352, 94] on icon at bounding box center [351, 97] width 7 height 6
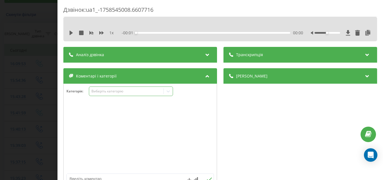
click at [124, 92] on div "Виберіть категорію" at bounding box center [126, 91] width 70 height 4
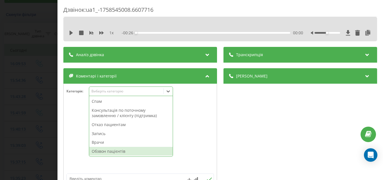
drag, startPoint x: 107, startPoint y: 152, endPoint x: 99, endPoint y: 147, distance: 9.4
click at [107, 152] on div "Обзвон пацієнтів" at bounding box center [131, 151] width 84 height 9
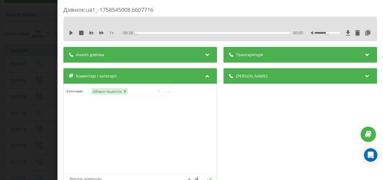
click at [42, 93] on div "Дзвінок : ua1_-1758545008.6607716 1 x - 00:26 00:00 00:00 Транскрипція Для AI-а…" at bounding box center [191, 90] width 383 height 180
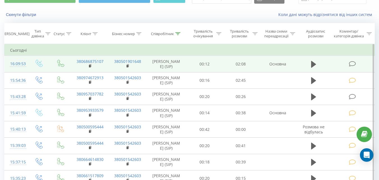
click at [350, 62] on icon at bounding box center [351, 64] width 7 height 6
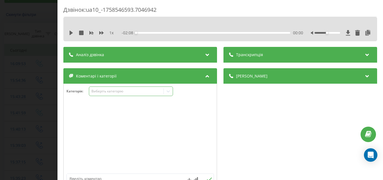
click at [131, 92] on div "Виберіть категорію" at bounding box center [126, 91] width 70 height 4
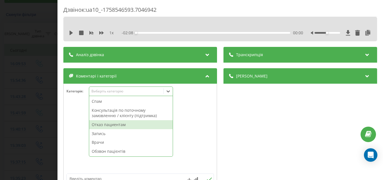
click at [119, 124] on div "Отказ пациентам" at bounding box center [131, 124] width 84 height 9
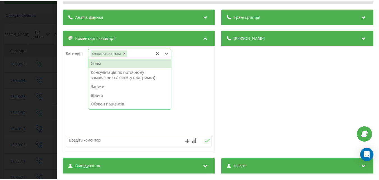
scroll to position [56, 0]
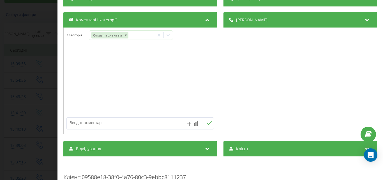
click at [81, 124] on textarea at bounding box center [125, 122] width 117 height 10
type textarea "травматолог, виїзд, сказали що перетелефонують-Музика"
click at [35, 20] on div "Дзвінок : ua10_-1758546593.7046942 1 x - 02:08 00:00 00:00 Транскрипція Для AI-…" at bounding box center [191, 90] width 383 height 180
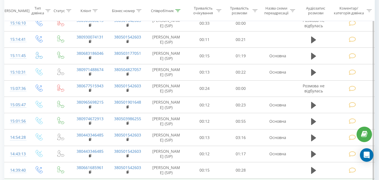
scroll to position [333, 0]
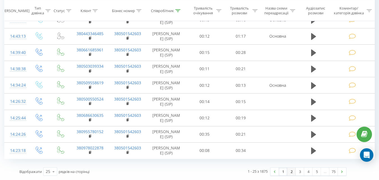
click at [292, 171] on link "2" at bounding box center [291, 171] width 8 height 8
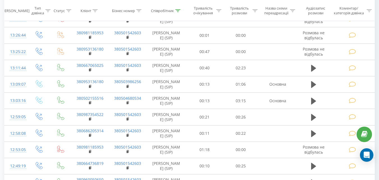
scroll to position [337, 0]
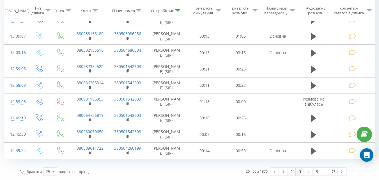
click at [299, 172] on link "3" at bounding box center [299, 171] width 8 height 8
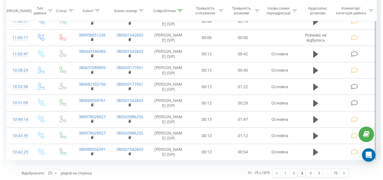
scroll to position [333, 0]
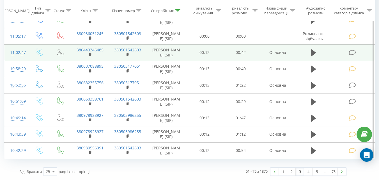
click at [351, 51] on icon at bounding box center [351, 53] width 7 height 6
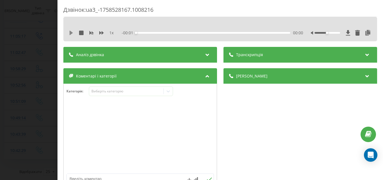
click at [70, 33] on icon at bounding box center [71, 33] width 3 height 4
click at [123, 90] on div "Виберіть категорію" at bounding box center [126, 91] width 70 height 4
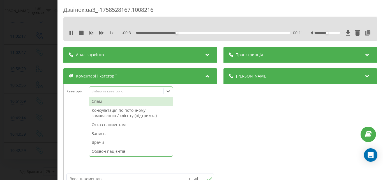
click at [114, 123] on div "Отказ пациентам" at bounding box center [131, 124] width 84 height 9
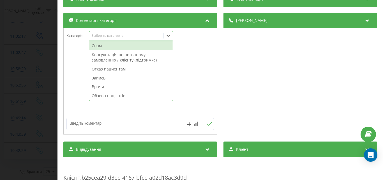
scroll to position [84, 0]
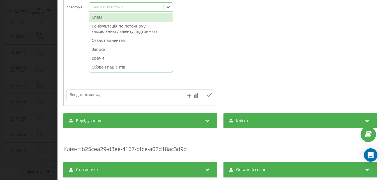
click at [84, 97] on textarea at bounding box center [125, 94] width 117 height 10
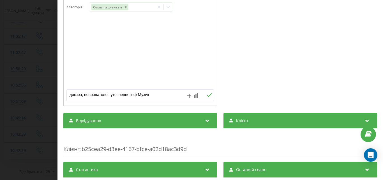
type textarea "док.юа, невропатолог, уточнення інф-Музика"
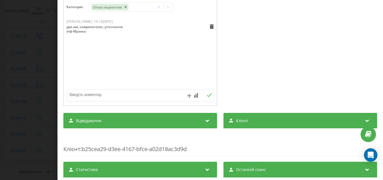
click at [41, 47] on div "Дзвінок : ua3_-1758528167.1008216 1 x - 00:00 00:43 00:43 Транскрипція Для AI-а…" at bounding box center [191, 90] width 383 height 180
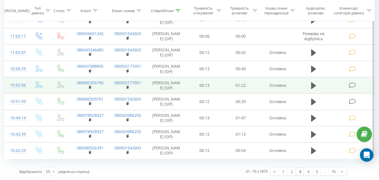
click at [351, 83] on icon at bounding box center [351, 85] width 7 height 6
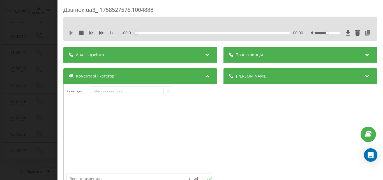
click at [70, 32] on icon at bounding box center [71, 33] width 3 height 4
click at [109, 90] on div "Виберіть категорію" at bounding box center [126, 91] width 70 height 4
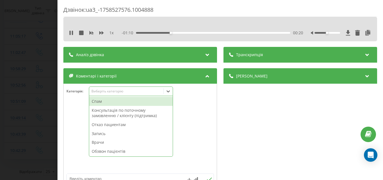
click at [110, 112] on div "Консультація по поточному замовленню / клієнту (підтримка)" at bounding box center [131, 113] width 84 height 14
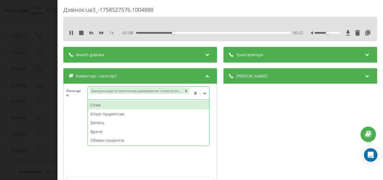
click at [41, 87] on div "Дзвінок : ua3_-1758527576.1004888 1 x - 01:08 00:22 00:22 Транскрипція Для AI-а…" at bounding box center [191, 90] width 383 height 180
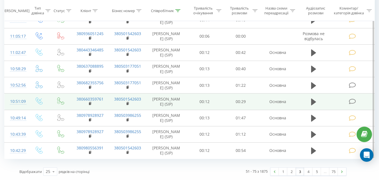
click at [351, 100] on icon at bounding box center [351, 101] width 7 height 6
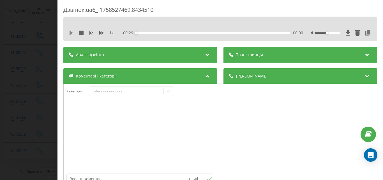
click at [70, 31] on icon at bounding box center [71, 33] width 3 height 4
click at [117, 91] on div "Виберіть категорію" at bounding box center [126, 91] width 70 height 4
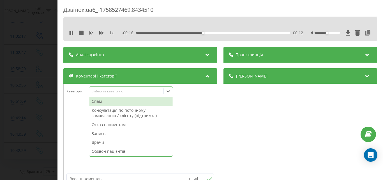
click at [116, 113] on div "Консультація по поточному замовленню / клієнту (підтримка)" at bounding box center [131, 113] width 84 height 14
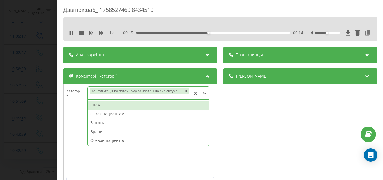
click at [49, 59] on div "Дзвінок : ua6_-1758527469.8434510 1 x - 00:15 00:14 00:14 Транскрипція Для AI-а…" at bounding box center [191, 90] width 383 height 180
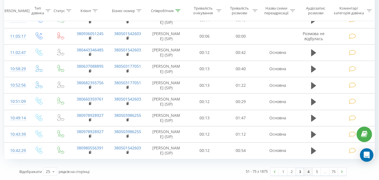
click at [308, 171] on link "4" at bounding box center [308, 171] width 8 height 8
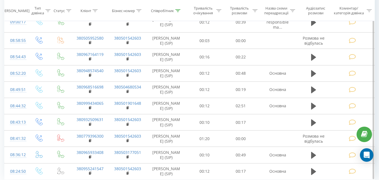
scroll to position [342, 0]
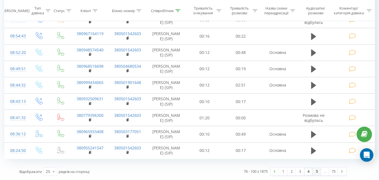
click at [316, 172] on link "5" at bounding box center [316, 171] width 8 height 8
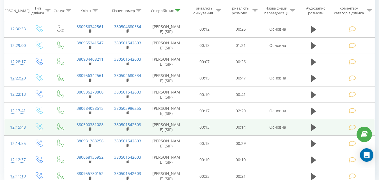
scroll to position [344, 0]
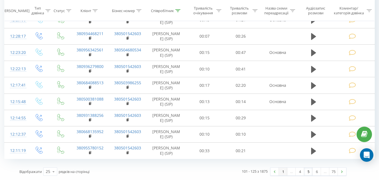
click at [282, 172] on link "1" at bounding box center [283, 171] width 8 height 8
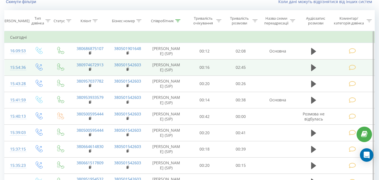
scroll to position [37, 0]
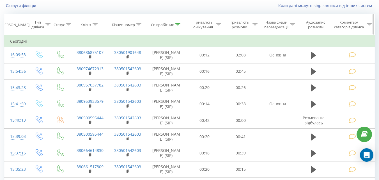
click at [177, 24] on icon at bounding box center [177, 24] width 5 height 3
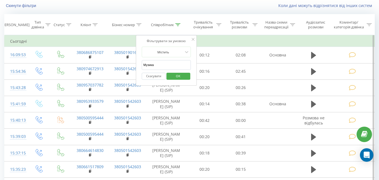
click at [152, 76] on button "Скасувати" at bounding box center [154, 76] width 24 height 7
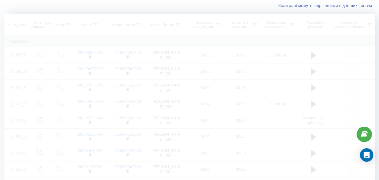
scroll to position [40, 0]
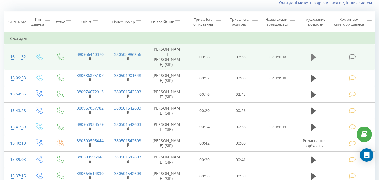
click at [313, 54] on icon at bounding box center [313, 57] width 5 height 7
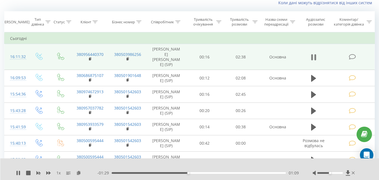
click at [313, 56] on icon at bounding box center [312, 57] width 2 height 6
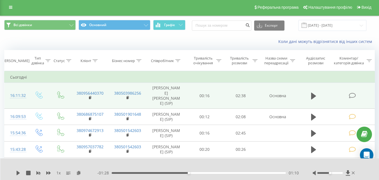
scroll to position [0, 0]
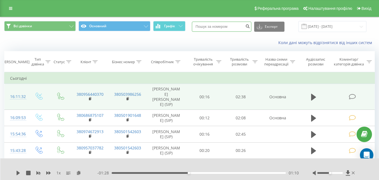
click at [218, 26] on input at bounding box center [221, 27] width 59 height 10
type input "065844"
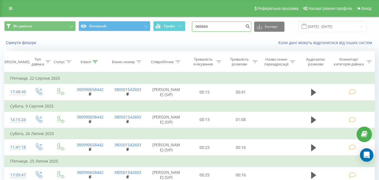
click at [220, 29] on input "065844" at bounding box center [221, 27] width 59 height 10
type input "0658440370"
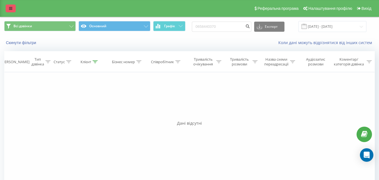
click at [10, 7] on icon at bounding box center [10, 8] width 3 height 4
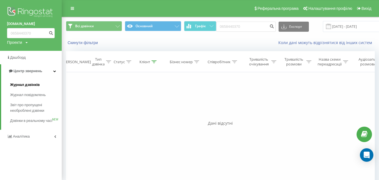
click at [27, 84] on span "Журнал дзвінків" at bounding box center [25, 85] width 30 height 6
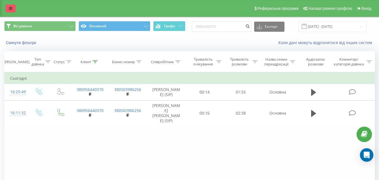
click at [11, 6] on link at bounding box center [11, 8] width 10 height 8
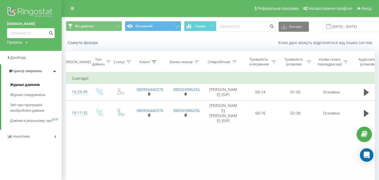
click at [33, 84] on span "Журнал дзвінків" at bounding box center [25, 85] width 30 height 6
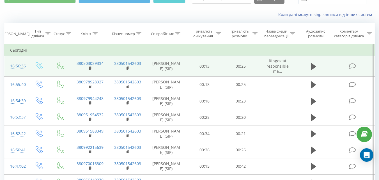
scroll to position [56, 0]
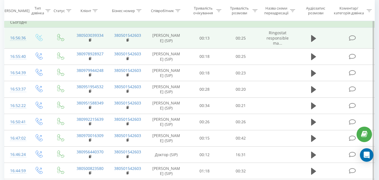
click at [351, 38] on icon at bounding box center [351, 38] width 7 height 6
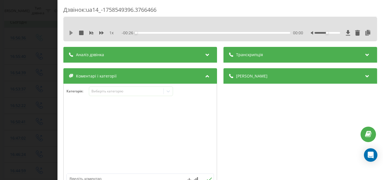
click at [71, 33] on icon at bounding box center [71, 33] width 3 height 4
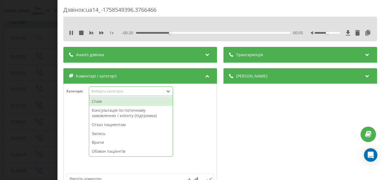
click at [106, 90] on div "Виберіть категорію" at bounding box center [126, 91] width 70 height 4
click at [105, 112] on div "Консультація по поточному замовленню / клієнту (підтримка)" at bounding box center [131, 113] width 84 height 14
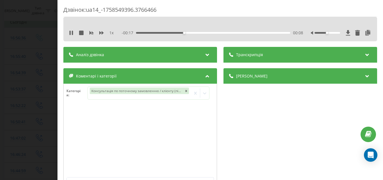
click at [40, 83] on div "Дзвінок : ua14_-1758549396.3766466 1 x - 00:17 00:08 00:08 Транскрипція Для AI-…" at bounding box center [191, 90] width 383 height 180
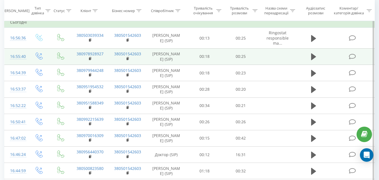
click at [353, 56] on icon at bounding box center [351, 57] width 7 height 6
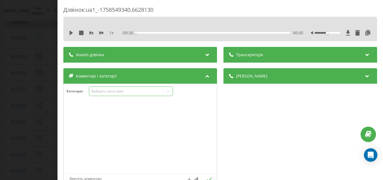
click at [144, 91] on div "Виберіть категорію" at bounding box center [126, 91] width 70 height 4
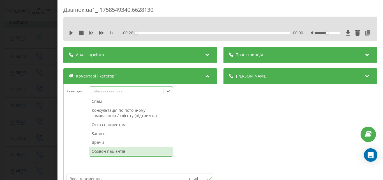
click at [123, 150] on div "Обзвон пацієнтів" at bounding box center [131, 151] width 84 height 9
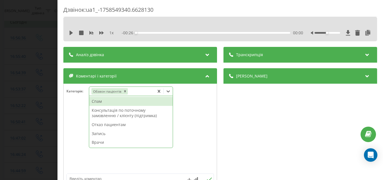
click at [40, 91] on div "Дзвінок : ua1_-1758549340.6628130 1 x - 00:26 00:00 00:00 Транскрипція Для AI-а…" at bounding box center [191, 90] width 383 height 180
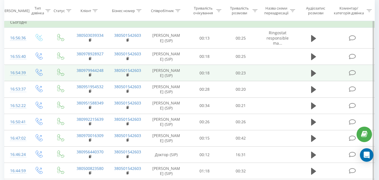
click at [352, 72] on icon at bounding box center [351, 73] width 7 height 6
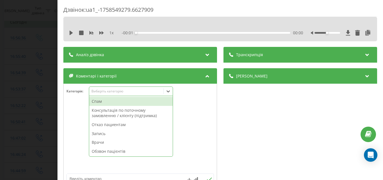
click at [148, 91] on div "Виберіть категорію" at bounding box center [126, 91] width 70 height 4
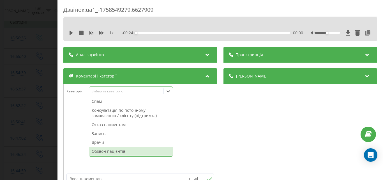
click at [114, 151] on div "Обзвон пацієнтів" at bounding box center [131, 151] width 84 height 9
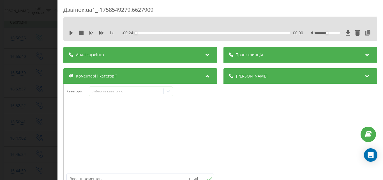
click at [49, 93] on div "Дзвінок : ua1_-1758549279.6627909 1 x - 00:24 00:00 00:00 Транскрипція Для AI-а…" at bounding box center [191, 90] width 383 height 180
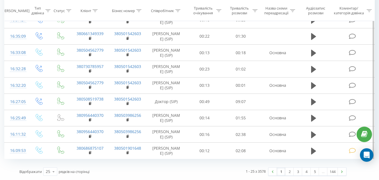
scroll to position [363, 0]
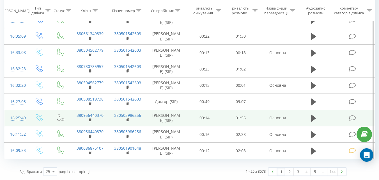
click at [351, 115] on icon at bounding box center [351, 118] width 7 height 6
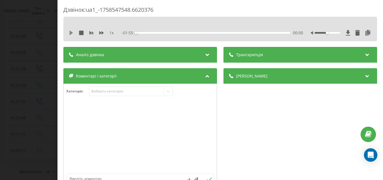
click at [70, 33] on icon at bounding box center [71, 33] width 3 height 4
click at [138, 89] on div "Виберіть категорію" at bounding box center [126, 91] width 70 height 4
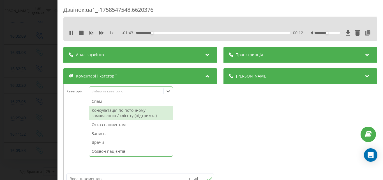
click at [128, 112] on div "Консультація по поточному замовленню / клієнту (підтримка)" at bounding box center [131, 113] width 84 height 14
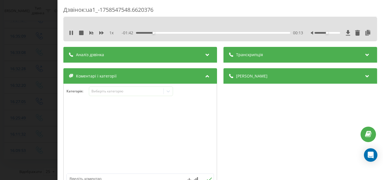
click at [38, 84] on div "Дзвінок : ua1_-1758547548.6620376 1 x - 01:42 00:13 00:13 Транскрипція Для AI-а…" at bounding box center [191, 90] width 383 height 180
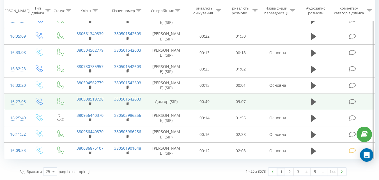
click at [352, 99] on icon at bounding box center [351, 102] width 7 height 6
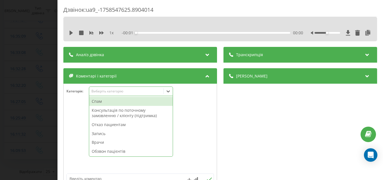
click at [158, 89] on div "Виберіть категорію" at bounding box center [126, 91] width 74 height 5
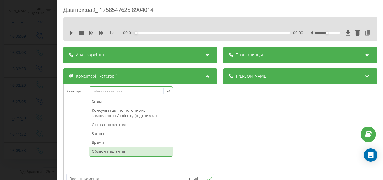
click at [120, 151] on div "Обзвон пацієнтів" at bounding box center [131, 151] width 84 height 9
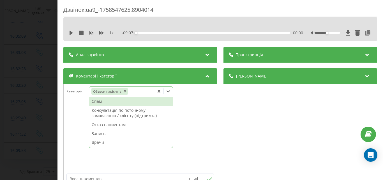
click at [41, 84] on div "Дзвінок : ua9_-1758547625.8904014 1 x - 09:07 00:00 00:00 Транскрипція Для AI-а…" at bounding box center [191, 90] width 383 height 180
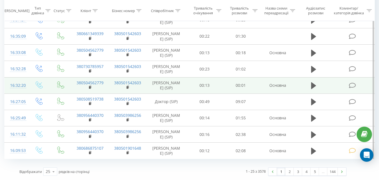
click at [353, 82] on icon at bounding box center [351, 85] width 7 height 6
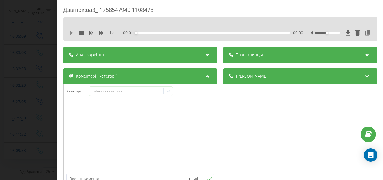
click at [70, 32] on icon at bounding box center [71, 33] width 3 height 4
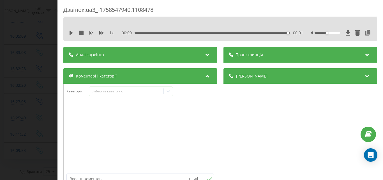
click at [35, 53] on div "Дзвінок : ua3_-1758547940.1108478 1 x 00:00 00:01 00:01 Транскрипція Для AI-ана…" at bounding box center [191, 90] width 383 height 180
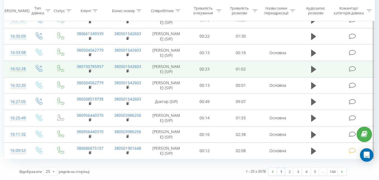
click at [352, 66] on icon at bounding box center [351, 69] width 7 height 6
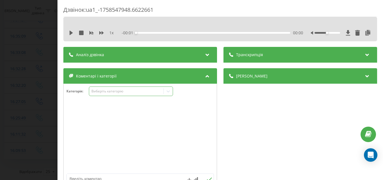
click at [151, 90] on div "Виберіть категорію" at bounding box center [126, 91] width 70 height 4
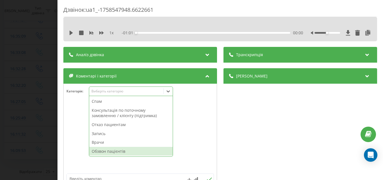
click at [113, 152] on div "Обзвон пацієнтів" at bounding box center [131, 151] width 84 height 9
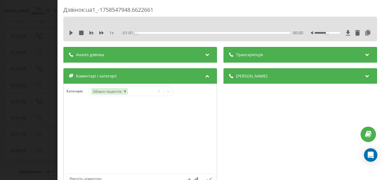
click at [45, 78] on div "Дзвінок : ua1_-1758547948.6622661 1 x - 01:01 00:00 00:00 Транскрипція Для AI-а…" at bounding box center [191, 90] width 383 height 180
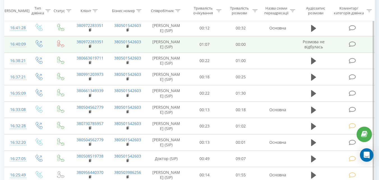
scroll to position [308, 0]
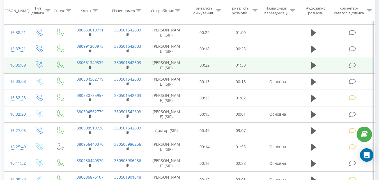
click at [351, 68] on icon at bounding box center [351, 65] width 7 height 6
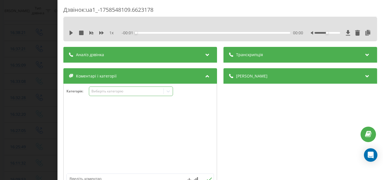
click at [144, 92] on div "Виберіть категорію" at bounding box center [126, 91] width 70 height 4
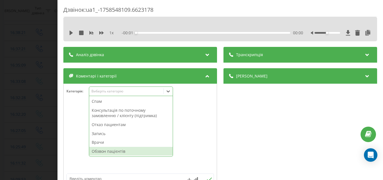
click at [119, 149] on div "Обзвон пацієнтів" at bounding box center [131, 151] width 84 height 9
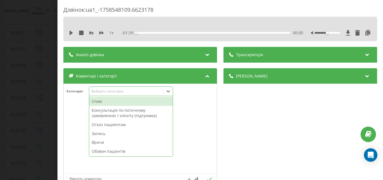
click at [42, 95] on div "Дзвінок : ua1_-1758548109.6623178 1 x - 01:29 00:00 00:00 Транскрипція Для AI-а…" at bounding box center [191, 90] width 383 height 180
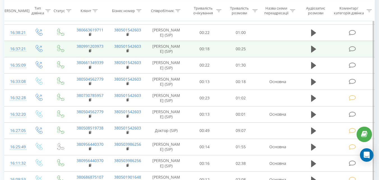
click at [353, 52] on icon at bounding box center [351, 49] width 7 height 6
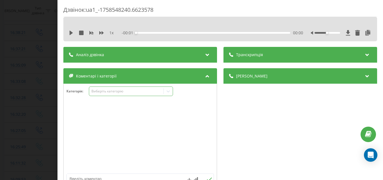
click at [147, 90] on div "Виберіть категорію" at bounding box center [126, 91] width 70 height 4
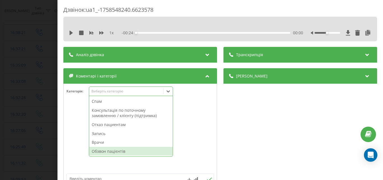
click at [103, 149] on div "Обзвон пацієнтів" at bounding box center [131, 151] width 84 height 9
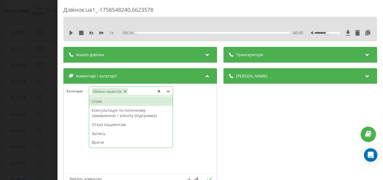
click at [44, 76] on div "Дзвінок : ua1_-1758548240.6623578 1 x - 00:24 00:00 00:00 Транскрипція Для AI-а…" at bounding box center [191, 90] width 383 height 180
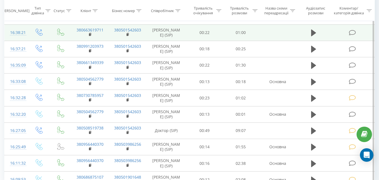
click at [350, 36] on icon at bounding box center [351, 33] width 7 height 6
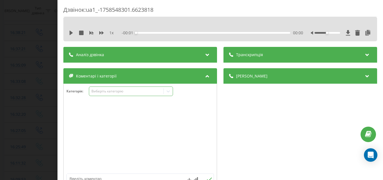
click at [134, 96] on div "Виберіть категорію" at bounding box center [131, 91] width 84 height 10
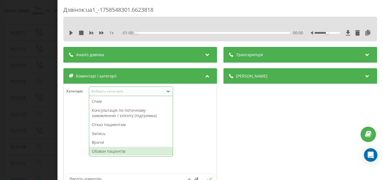
drag, startPoint x: 118, startPoint y: 150, endPoint x: 49, endPoint y: 88, distance: 93.1
click at [118, 150] on div "Обзвон пацієнтів" at bounding box center [131, 151] width 84 height 9
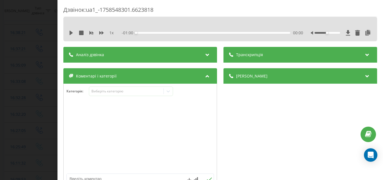
click at [48, 84] on div "Дзвінок : ua1_-1758548301.6623818 1 x - 01:00 00:00 00:00 Транскрипція Для AI-а…" at bounding box center [191, 90] width 383 height 180
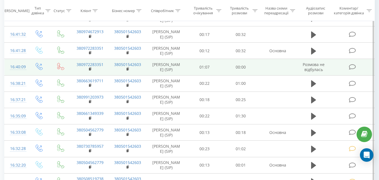
scroll to position [252, 0]
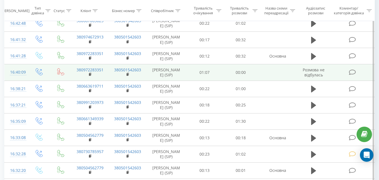
click at [351, 75] on icon at bounding box center [351, 72] width 7 height 6
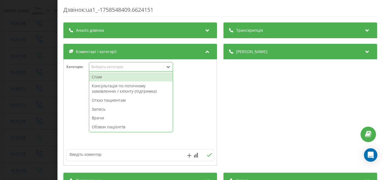
click at [117, 66] on div "Виберіть категорію" at bounding box center [126, 66] width 70 height 4
click at [121, 77] on div "Спам" at bounding box center [131, 76] width 84 height 9
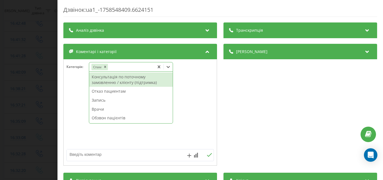
click at [44, 62] on div "Дзвінок : ua1_-1758548409.6624151 Транскрипція Для AI-аналізу майбутніх дзвінкі…" at bounding box center [191, 90] width 383 height 180
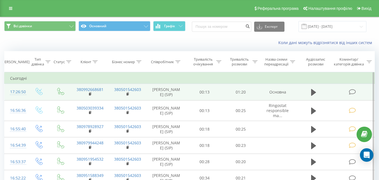
click at [351, 91] on icon at bounding box center [351, 92] width 7 height 6
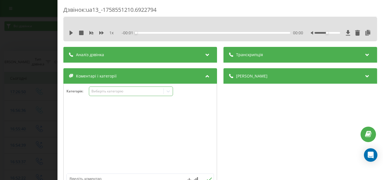
click at [140, 93] on div "Виберіть категорію" at bounding box center [126, 91] width 70 height 4
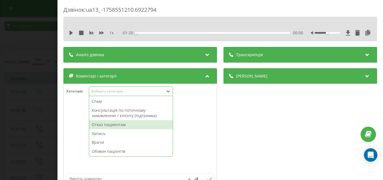
click at [115, 124] on div "Отказ пациентам" at bounding box center [131, 124] width 84 height 9
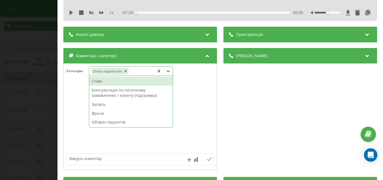
scroll to position [84, 0]
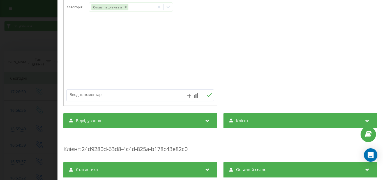
click at [87, 96] on textarea at bounding box center [125, 94] width 117 height 10
type textarea "узд вен нижніх кінцівок на сьогодні-Музика"
click at [40, 41] on div "Дзвінок : ua13_-1758551210.6922794 1 x - 01:20 00:00 00:00 Транскрипція Для AI-…" at bounding box center [191, 90] width 383 height 180
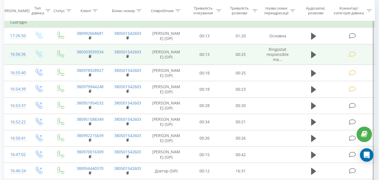
scroll to position [84, 0]
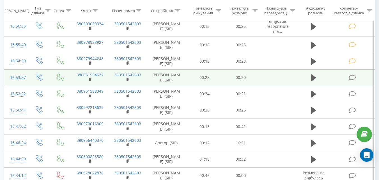
click at [350, 76] on icon at bounding box center [351, 78] width 7 height 6
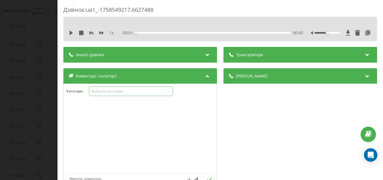
click at [146, 93] on div "Виберіть категорію" at bounding box center [126, 91] width 70 height 4
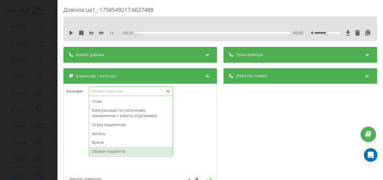
click at [112, 150] on div "Обзвон пацієнтів" at bounding box center [131, 151] width 84 height 9
click at [45, 87] on div "Дзвінок : ua1_-1758549217.6627488 1 x - 00:20 00:00 00:00 Транскрипція Для AI-а…" at bounding box center [191, 90] width 383 height 180
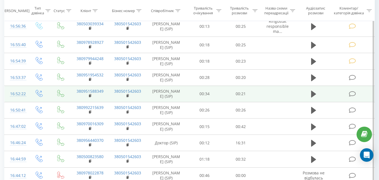
click at [350, 92] on icon at bounding box center [351, 94] width 7 height 6
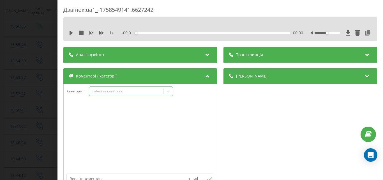
drag, startPoint x: 151, startPoint y: 91, endPoint x: 147, endPoint y: 95, distance: 5.2
click at [150, 91] on div "Виберіть категорію" at bounding box center [126, 91] width 70 height 4
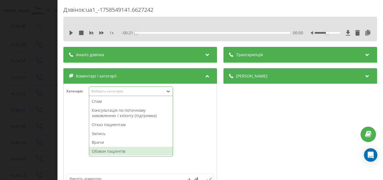
click at [115, 152] on div "Обзвон пацієнтів" at bounding box center [131, 151] width 84 height 9
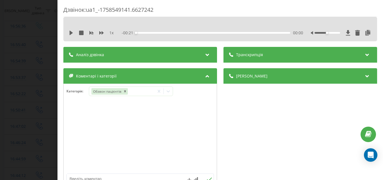
click at [38, 83] on div "Дзвінок : ua1_-1758549141.6627242 1 x - 00:21 00:00 00:00 Транскрипція Для AI-а…" at bounding box center [191, 90] width 383 height 180
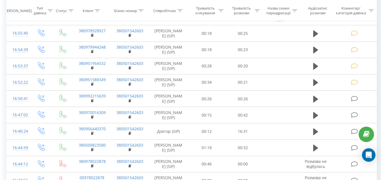
scroll to position [140, 0]
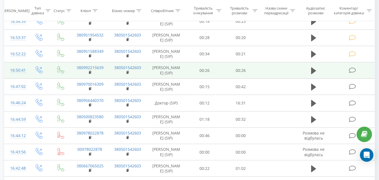
click at [351, 70] on icon at bounding box center [351, 70] width 7 height 6
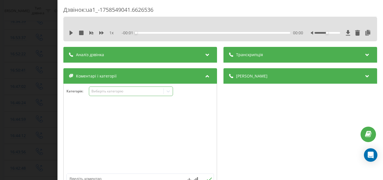
click at [158, 90] on div "Виберіть категорію" at bounding box center [126, 91] width 70 height 4
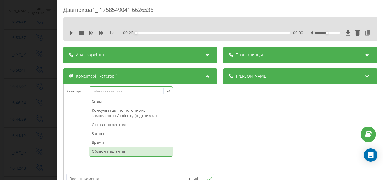
click at [119, 151] on div "Обзвон пацієнтів" at bounding box center [131, 151] width 84 height 9
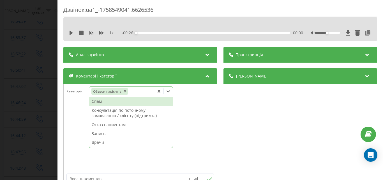
click at [43, 85] on div "Дзвінок : ua1_-1758549041.6626536 1 x - 00:26 00:00 00:00 Транскрипція Для AI-а…" at bounding box center [191, 90] width 383 height 180
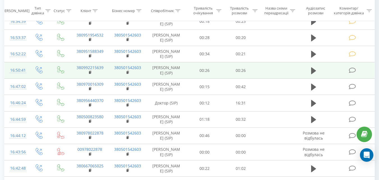
click at [352, 69] on icon at bounding box center [351, 70] width 7 height 6
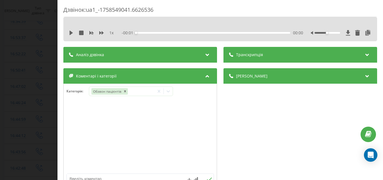
click at [46, 65] on div "Дзвінок : ua1_-1758549041.6626536 1 x - 00:01 00:00 00:00 Транскрипція Для AI-а…" at bounding box center [191, 90] width 383 height 180
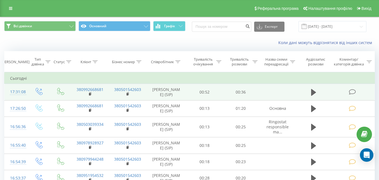
click at [354, 92] on icon at bounding box center [351, 92] width 7 height 6
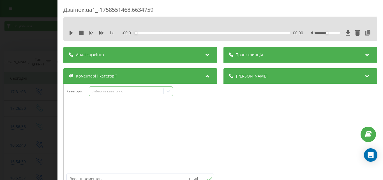
click at [144, 91] on div "Виберіть категорію" at bounding box center [126, 91] width 70 height 4
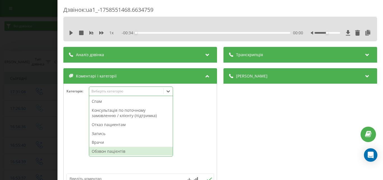
drag, startPoint x: 113, startPoint y: 151, endPoint x: 94, endPoint y: 143, distance: 20.6
click at [112, 151] on div "Обзвон пацієнтів" at bounding box center [131, 151] width 84 height 9
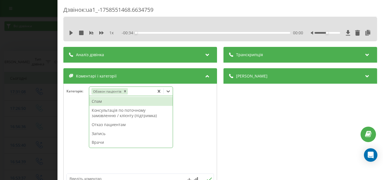
click at [37, 87] on div "Дзвінок : ua1_-1758551468.6634759 1 x - 00:34 00:00 00:00 Транскрипція Для AI-а…" at bounding box center [191, 90] width 383 height 180
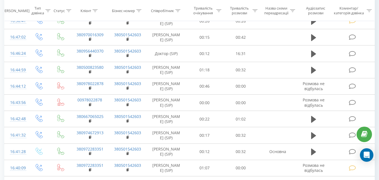
scroll to position [196, 0]
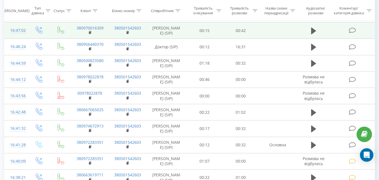
click at [352, 30] on icon at bounding box center [351, 30] width 7 height 6
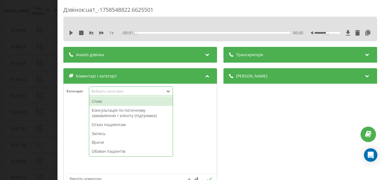
click at [129, 89] on div "Виберіть категорію" at bounding box center [126, 91] width 70 height 4
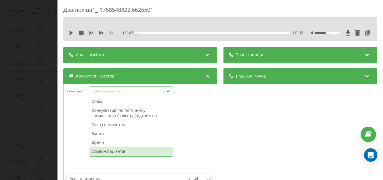
click at [103, 150] on div "Обзвон пацієнтів" at bounding box center [131, 151] width 84 height 9
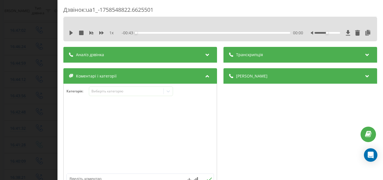
click at [46, 78] on div "Дзвінок : ua1_-1758548822.6625501 1 x - 00:43 00:00 00:00 Транскрипція Для AI-а…" at bounding box center [191, 90] width 383 height 180
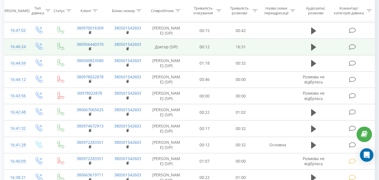
click at [353, 45] on icon at bounding box center [351, 47] width 7 height 6
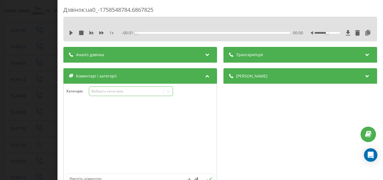
drag, startPoint x: 136, startPoint y: 91, endPoint x: 131, endPoint y: 93, distance: 5.1
click at [136, 91] on div "Виберіть категорію" at bounding box center [126, 91] width 70 height 4
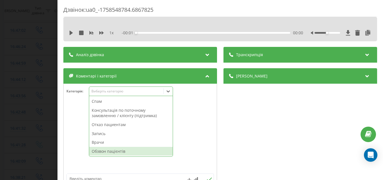
drag, startPoint x: 107, startPoint y: 150, endPoint x: 87, endPoint y: 142, distance: 21.8
click at [107, 150] on div "Обзвон пацієнтів" at bounding box center [131, 151] width 84 height 9
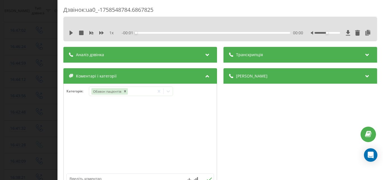
click at [30, 67] on div "Дзвінок : ua0_-1758548784.6867825 1 x - 00:01 00:00 00:00 Транскрипція Для AI-а…" at bounding box center [191, 90] width 383 height 180
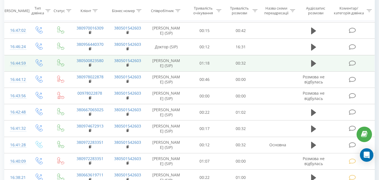
click at [353, 63] on icon at bounding box center [351, 63] width 7 height 6
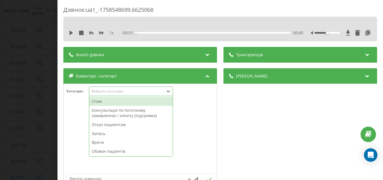
drag, startPoint x: 135, startPoint y: 90, endPoint x: 128, endPoint y: 97, distance: 9.9
click at [135, 90] on div "Виберіть категорію" at bounding box center [126, 91] width 70 height 4
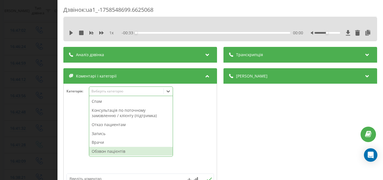
drag, startPoint x: 108, startPoint y: 150, endPoint x: 80, endPoint y: 135, distance: 31.7
click at [106, 150] on div "Обзвон пацієнтів" at bounding box center [131, 151] width 84 height 9
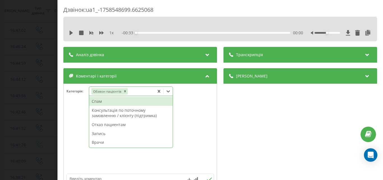
click at [41, 86] on div "Дзвінок : ua1_-1758548699.6625068 1 x - 00:33 00:00 00:00 Транскрипція Для AI-а…" at bounding box center [191, 90] width 383 height 180
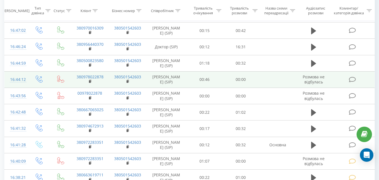
click at [351, 81] on icon at bounding box center [351, 80] width 7 height 6
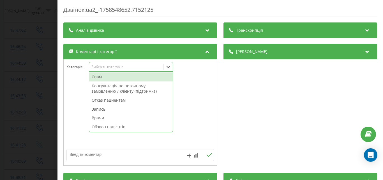
click at [141, 68] on div "Виберіть категорію" at bounding box center [126, 66] width 70 height 4
drag, startPoint x: 116, startPoint y: 76, endPoint x: 94, endPoint y: 77, distance: 22.2
click at [115, 76] on div "Спам" at bounding box center [131, 76] width 84 height 9
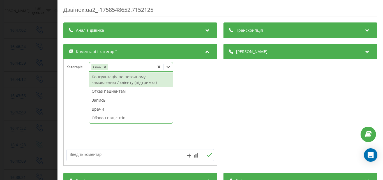
click at [41, 67] on div "Дзвінок : ua2_-1758548652.7152125 Транскрипція Для AI-аналізу майбутніх дзвінкі…" at bounding box center [191, 90] width 383 height 180
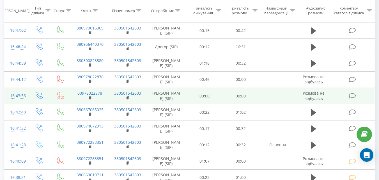
click at [350, 99] on icon at bounding box center [351, 96] width 7 height 6
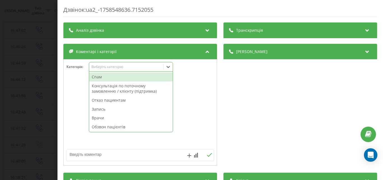
click at [135, 68] on div "Виберіть категорію" at bounding box center [126, 66] width 70 height 4
click at [131, 76] on div "Спам" at bounding box center [131, 76] width 84 height 9
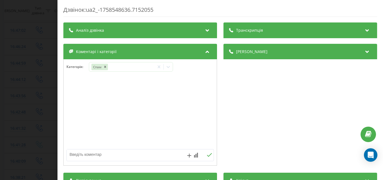
click at [32, 65] on div "Дзвінок : ua2_-1758548636.7152055 Транскрипція Для AI-аналізу майбутніх дзвінкі…" at bounding box center [191, 90] width 383 height 180
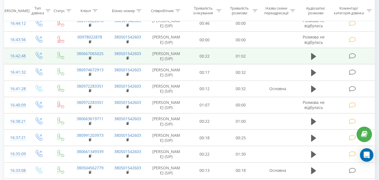
click at [350, 59] on icon at bounding box center [351, 56] width 7 height 6
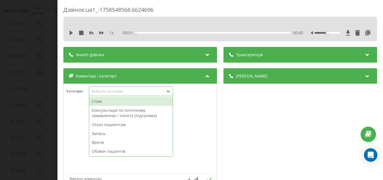
click at [148, 91] on div "Виберіть категорію" at bounding box center [126, 91] width 70 height 4
drag, startPoint x: 107, startPoint y: 154, endPoint x: 89, endPoint y: 145, distance: 20.2
click at [107, 154] on div "Обзвон пацієнтів" at bounding box center [131, 151] width 84 height 9
click at [41, 103] on div "Дзвінок : ua1_-1758548568.6624696 1 x - 01:02 00:00 00:00 Транскрипція Для AI-а…" at bounding box center [191, 90] width 383 height 180
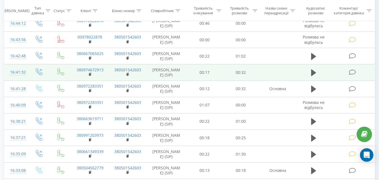
click at [352, 75] on icon at bounding box center [351, 72] width 7 height 6
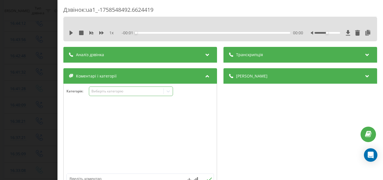
click at [133, 90] on div "Виберіть категорію" at bounding box center [126, 91] width 70 height 4
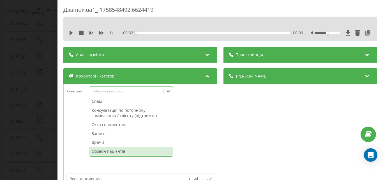
drag, startPoint x: 108, startPoint y: 152, endPoint x: 65, endPoint y: 121, distance: 53.2
click at [108, 151] on div "Обзвон пацієнтів" at bounding box center [131, 151] width 84 height 9
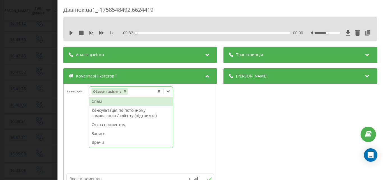
click at [41, 87] on div "Дзвінок : ua1_-1758548492.6624419 1 x - 00:32 00:00 00:00 Транскрипція Для AI-а…" at bounding box center [191, 90] width 383 height 180
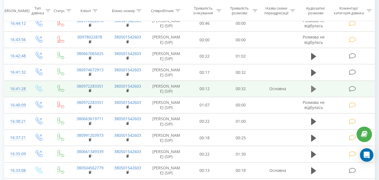
click at [313, 93] on icon at bounding box center [313, 89] width 5 height 8
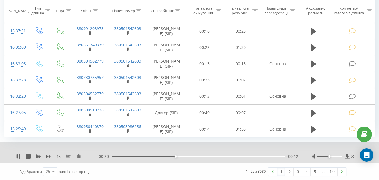
scroll to position [380, 0]
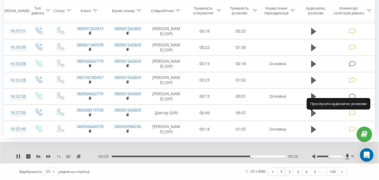
click at [313, 97] on icon at bounding box center [313, 97] width 5 height 8
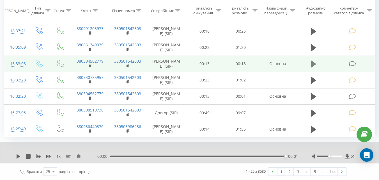
click at [313, 61] on icon at bounding box center [313, 64] width 5 height 7
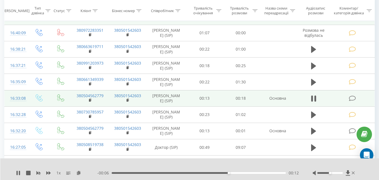
scroll to position [296, 0]
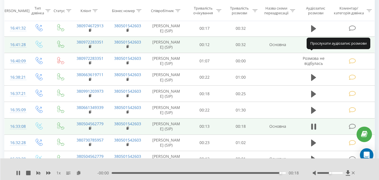
click at [313, 48] on icon at bounding box center [313, 44] width 5 height 7
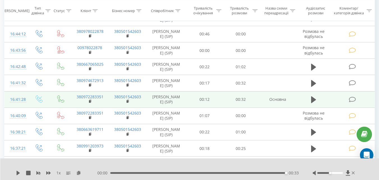
scroll to position [268, 0]
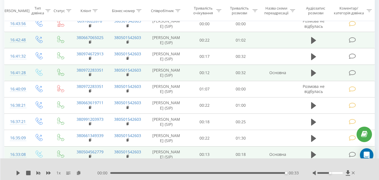
click at [352, 43] on icon at bounding box center [351, 40] width 7 height 6
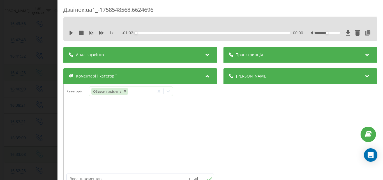
drag, startPoint x: 33, startPoint y: 48, endPoint x: 31, endPoint y: 36, distance: 12.5
click at [33, 47] on div "Дзвінок : ua1_-1758548568.6624696 1 x - 01:02 00:00 00:00 Транскрипція Для AI-а…" at bounding box center [191, 90] width 383 height 180
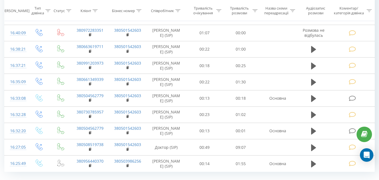
scroll to position [359, 0]
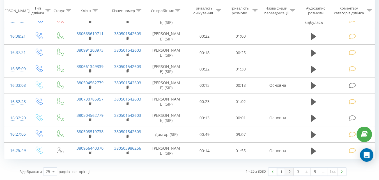
click at [288, 171] on link "2" at bounding box center [289, 171] width 8 height 8
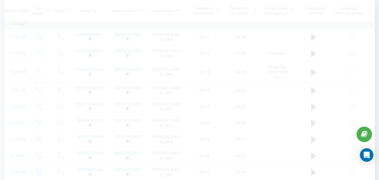
scroll to position [37, 0]
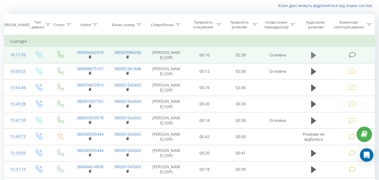
click at [311, 57] on icon at bounding box center [313, 55] width 5 height 7
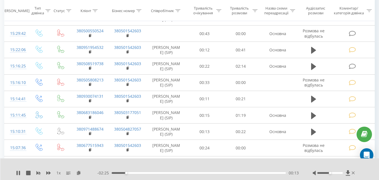
scroll to position [233, 0]
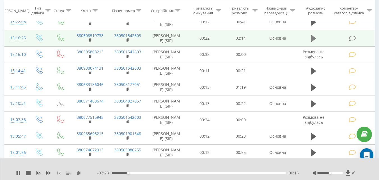
click at [312, 42] on icon at bounding box center [313, 38] width 5 height 7
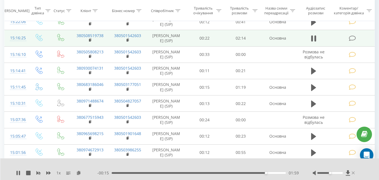
click at [353, 171] on icon at bounding box center [353, 172] width 3 height 4
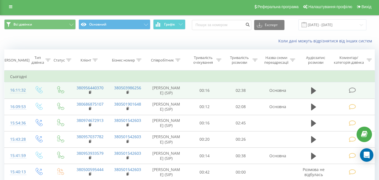
scroll to position [0, 0]
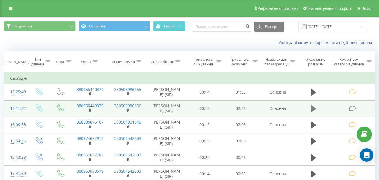
click at [314, 111] on icon at bounding box center [313, 108] width 5 height 7
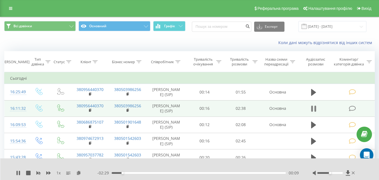
click at [314, 112] on icon at bounding box center [313, 109] width 5 height 8
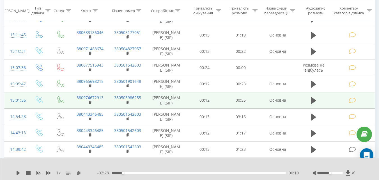
scroll to position [308, 0]
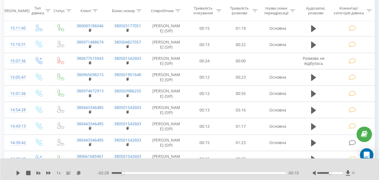
click at [353, 172] on icon at bounding box center [353, 172] width 3 height 3
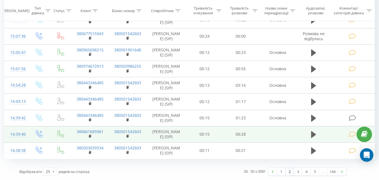
scroll to position [346, 0]
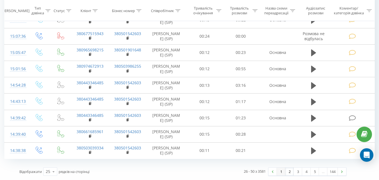
click at [281, 172] on link "1" at bounding box center [281, 171] width 8 height 8
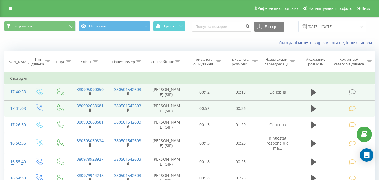
drag, startPoint x: 353, startPoint y: 92, endPoint x: 347, endPoint y: 93, distance: 5.4
click at [353, 91] on icon at bounding box center [351, 92] width 7 height 6
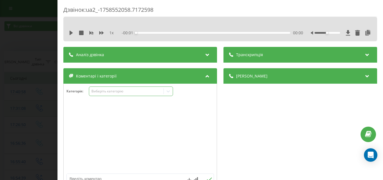
click at [150, 92] on div "Виберіть категорію" at bounding box center [126, 91] width 70 height 4
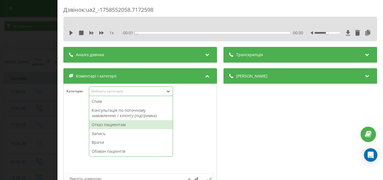
click at [124, 124] on div "Отказ пациентам" at bounding box center [131, 124] width 84 height 9
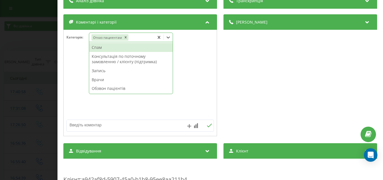
scroll to position [56, 0]
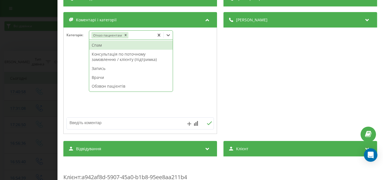
click at [77, 121] on textarea at bounding box center [125, 122] width 117 height 10
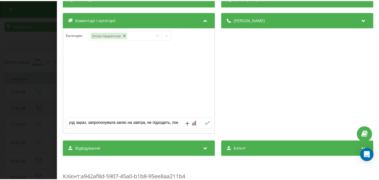
scroll to position [2, 0]
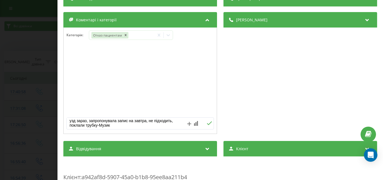
type textarea "узд зараз, запропонувала запис на завтра, не підходить, поклали трубку-Музика"
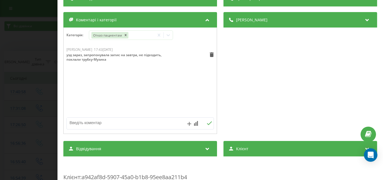
click at [24, 34] on div "Дзвінок : ua2_-1758552058.7172598 1 x - 00:20 00:00 00:00 Транскрипція Для AI-а…" at bounding box center [191, 90] width 383 height 180
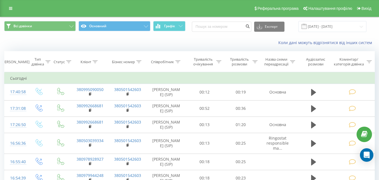
click at [137, 44] on div "Коли дані можуть відрізнятися вiд інших систем" at bounding box center [189, 42] width 378 height 13
